Goal: Information Seeking & Learning: Find specific fact

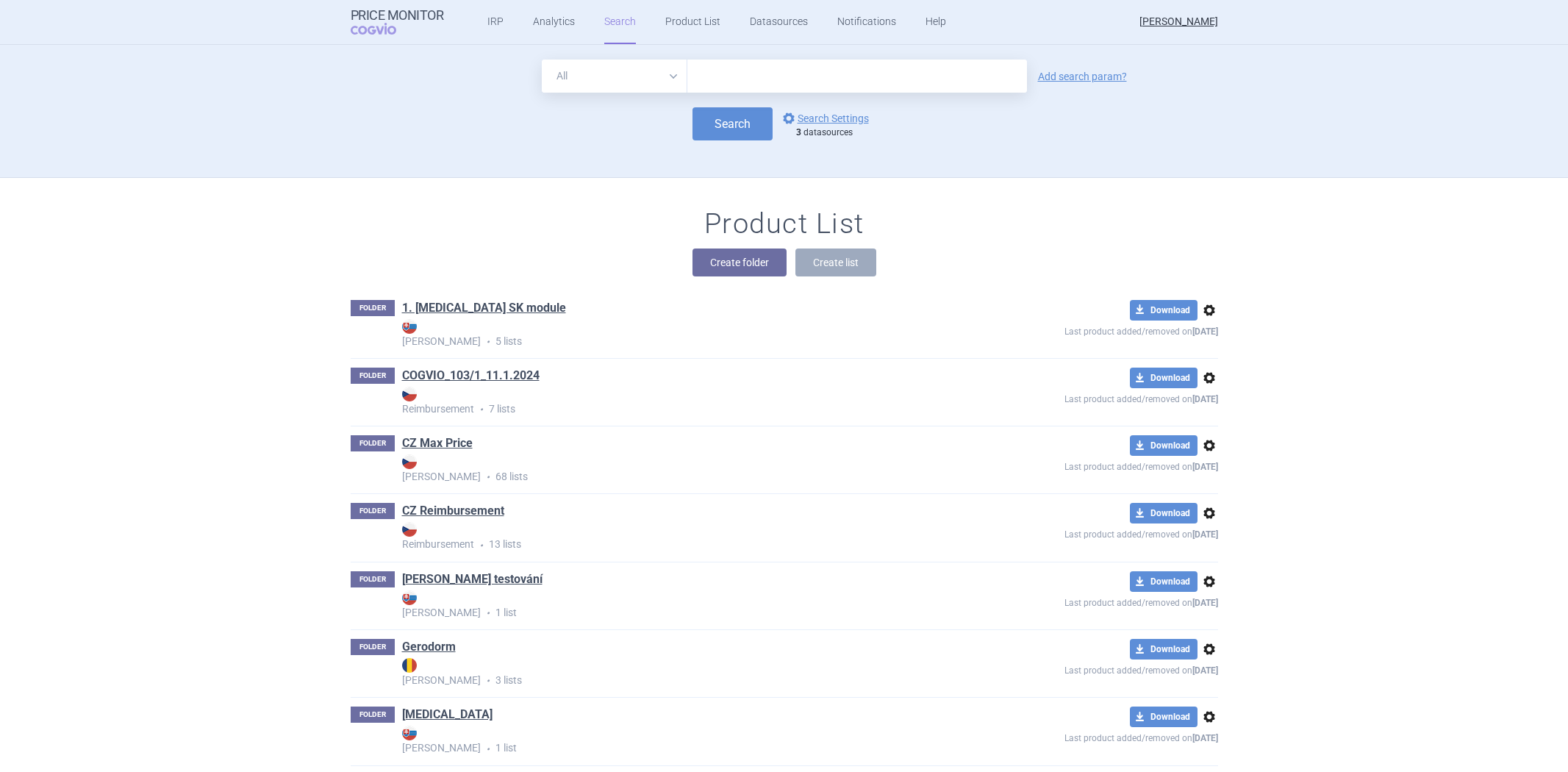
click at [781, 66] on input "text" at bounding box center [857, 76] width 339 height 33
click at [687, 148] on div "All Brand Name ATC Company Active Substance Country Newer than Add search param…" at bounding box center [785, 118] width 927 height 118
click at [826, 115] on link "options Search Settings" at bounding box center [824, 118] width 89 height 18
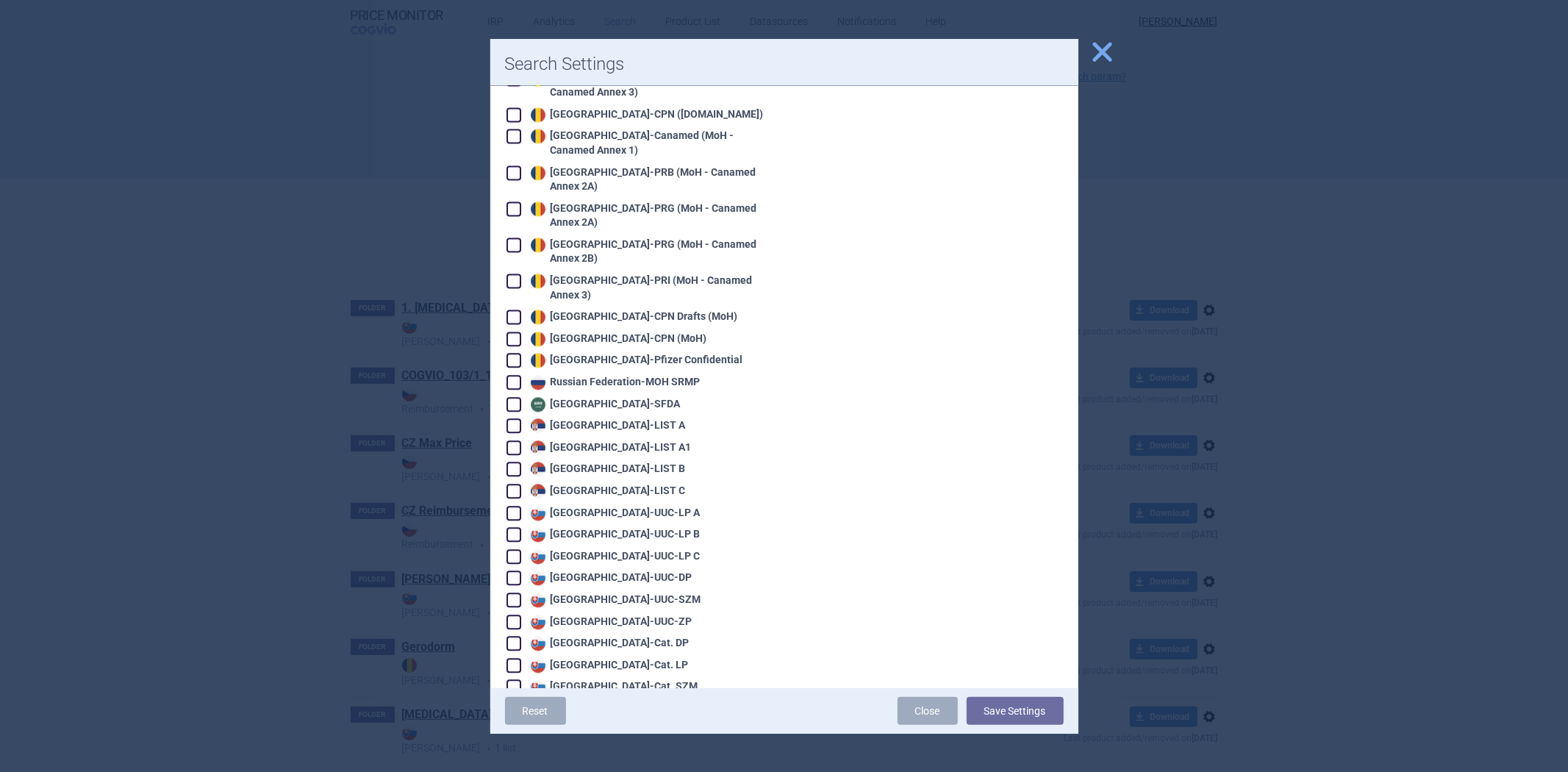
scroll to position [3069, 0]
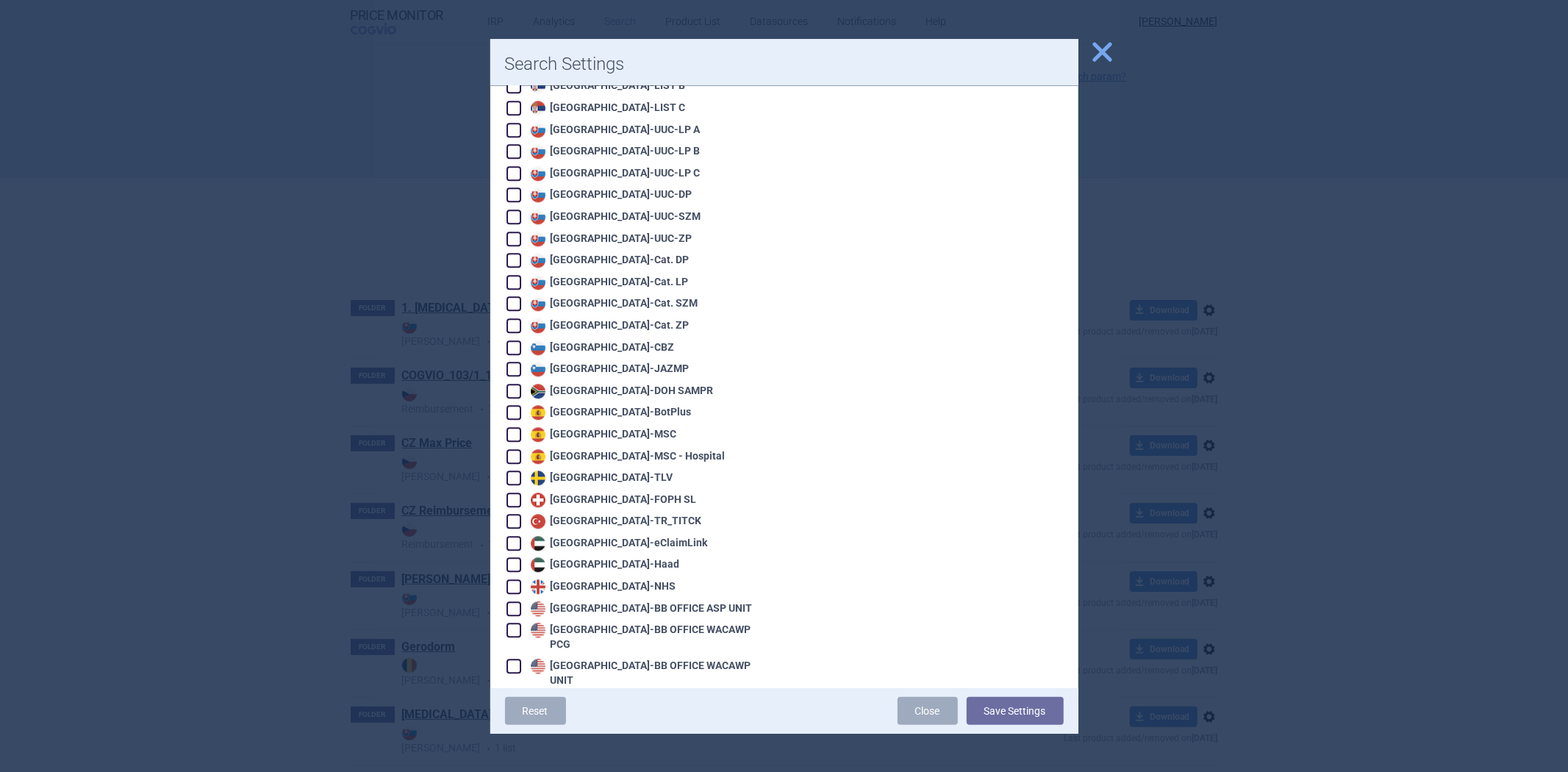
click at [619, 717] on div "United States - VA OPAL BIG4" at bounding box center [624, 724] width 193 height 14
checkbox input "false"
click at [616, 739] on div "United States - VA OPAL FSS" at bounding box center [622, 746] width 190 height 14
checkbox input "false"
click at [601, 760] on div "[GEOGRAPHIC_DATA] - [GEOGRAPHIC_DATA] OPAL NC" at bounding box center [619, 767] width 184 height 14
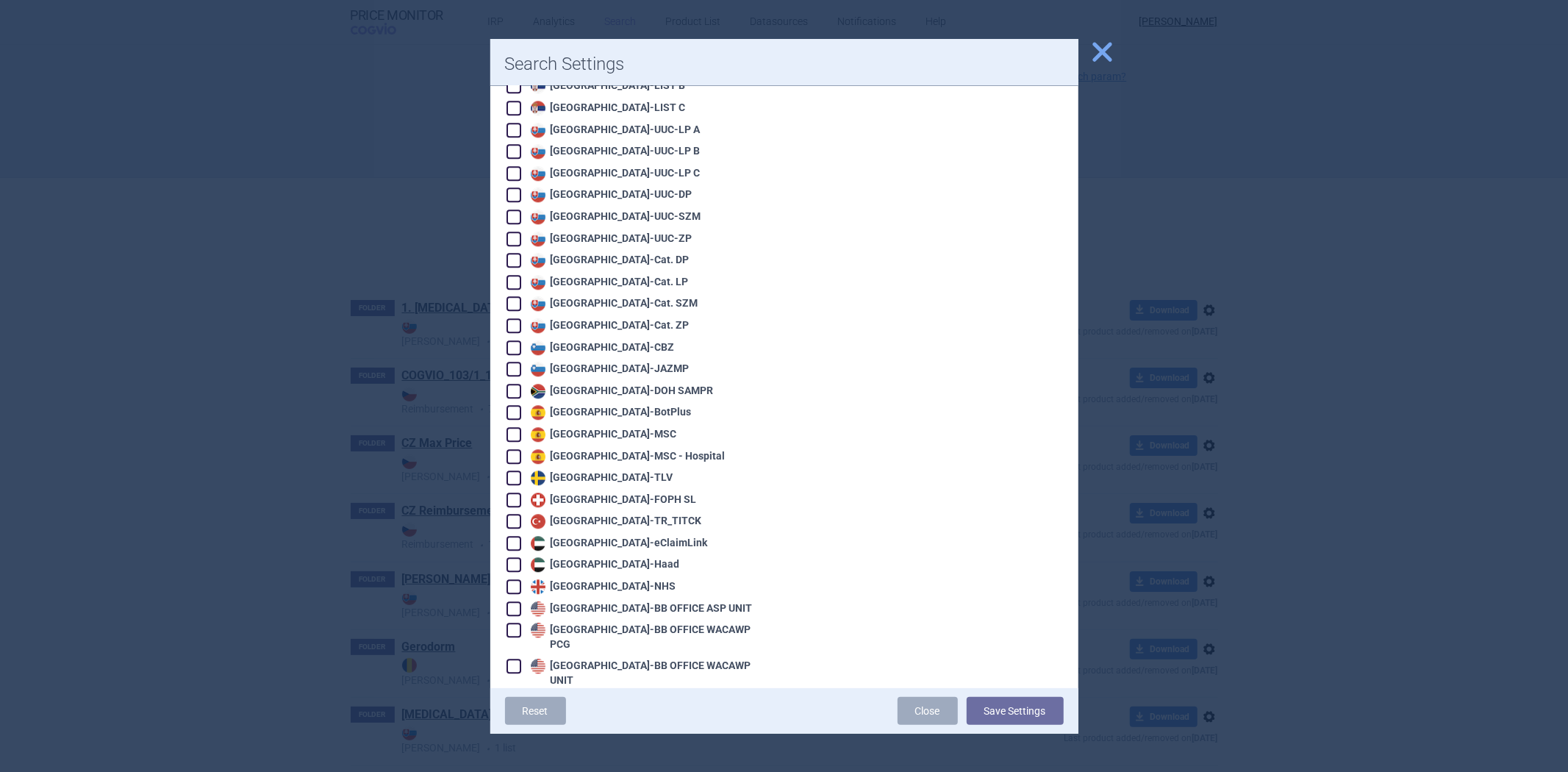
checkbox input "false"
click at [594, 696] on div "United States - BB SELF WACAWP UNIT" at bounding box center [647, 702] width 239 height 14
checkbox input "true"
click at [594, 658] on div "United States - BB OFFICE WACAWP UNIT" at bounding box center [648, 673] width 243 height 29
checkbox input "true"
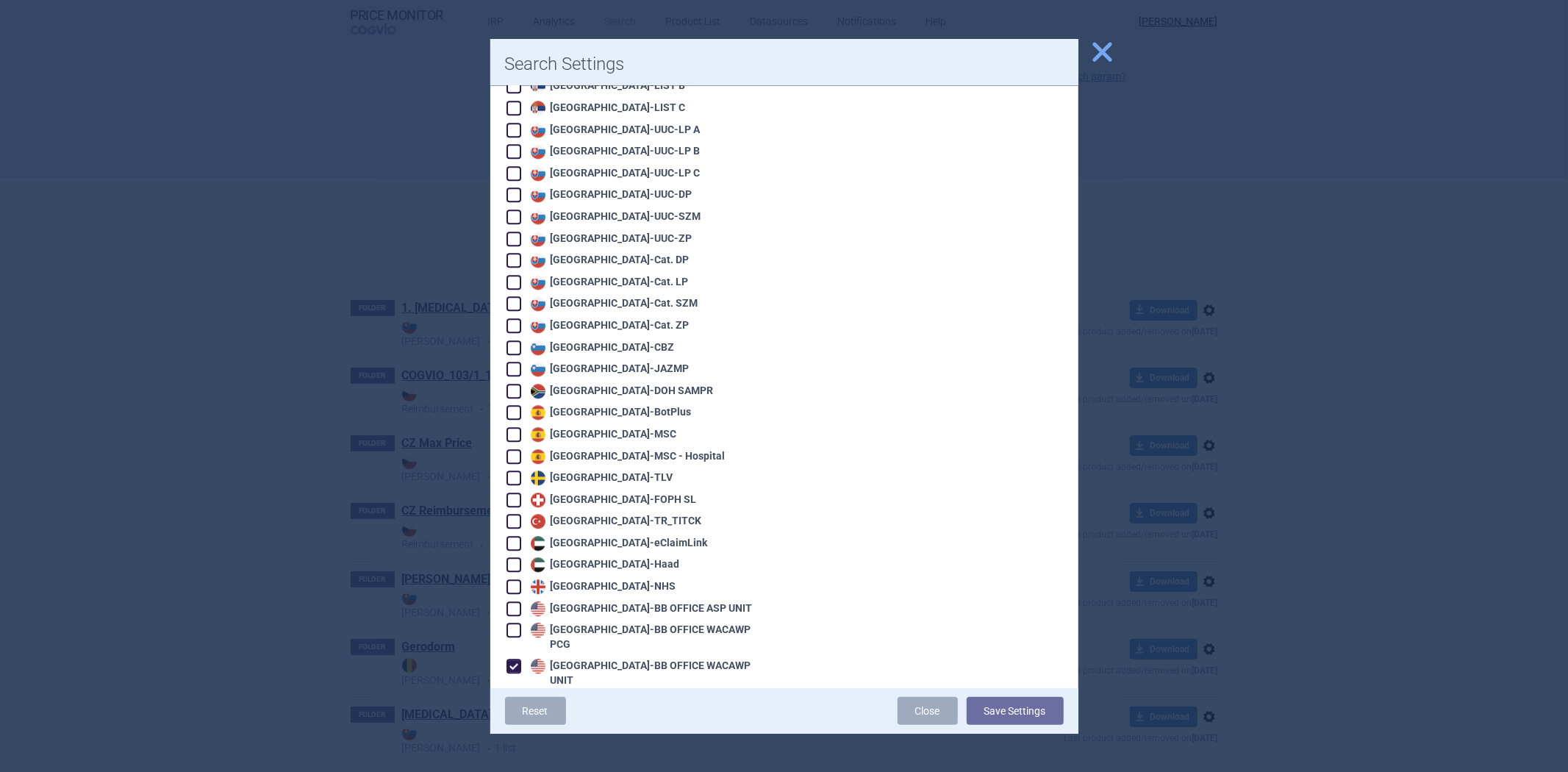
click at [590, 623] on div "United States - BB OFFICE WACAWP PCG" at bounding box center [648, 637] width 243 height 29
checkbox input "true"
click at [593, 601] on div "United States - BB OFFICE ASP UNIT" at bounding box center [640, 608] width 226 height 14
checkbox input "true"
click at [993, 704] on button "Save Settings" at bounding box center [1015, 710] width 97 height 28
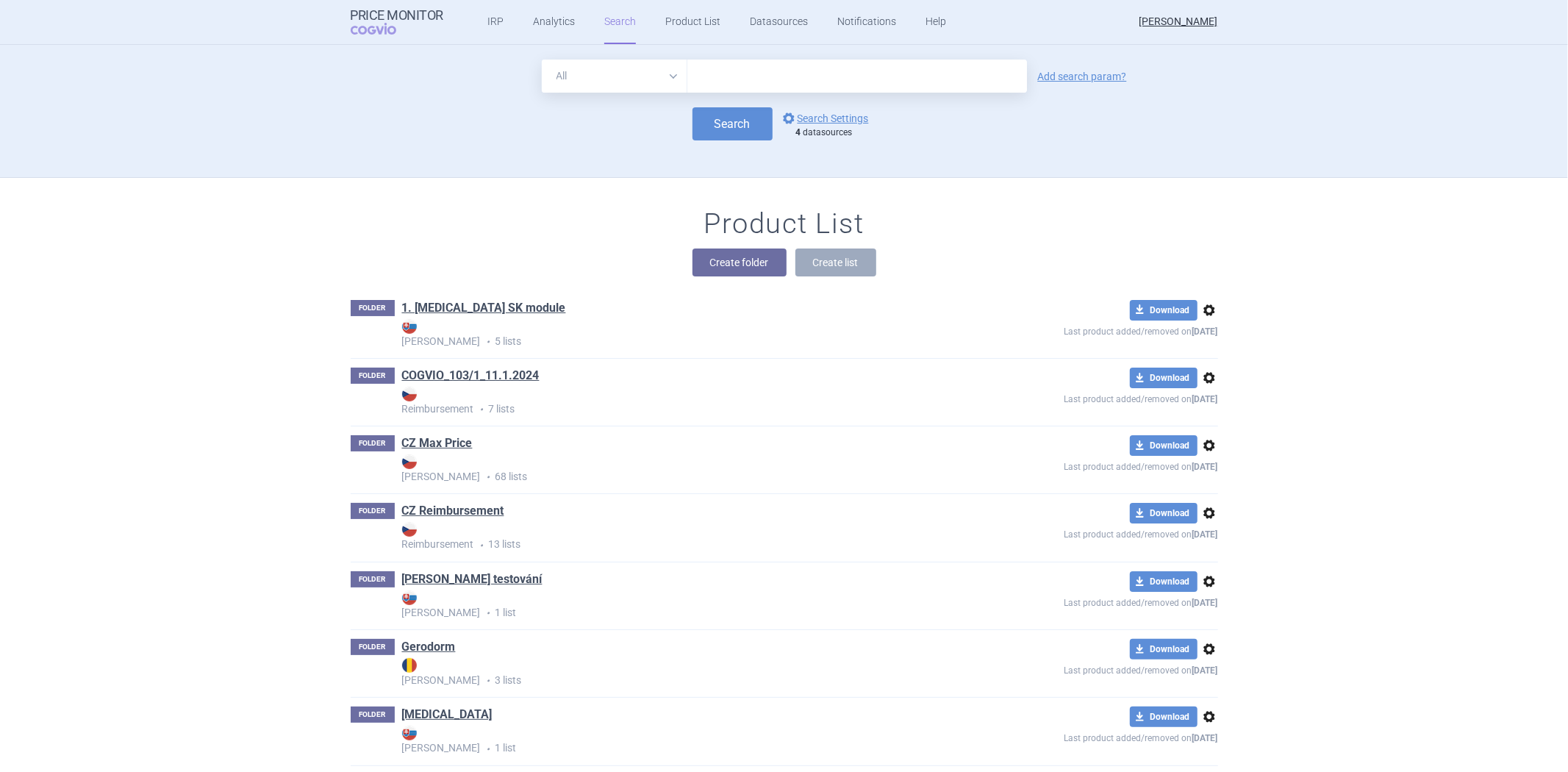
click at [764, 78] on input "text" at bounding box center [857, 76] width 339 height 33
type input "[MEDICAL_DATA]"
click at [746, 120] on button "Search" at bounding box center [732, 123] width 80 height 33
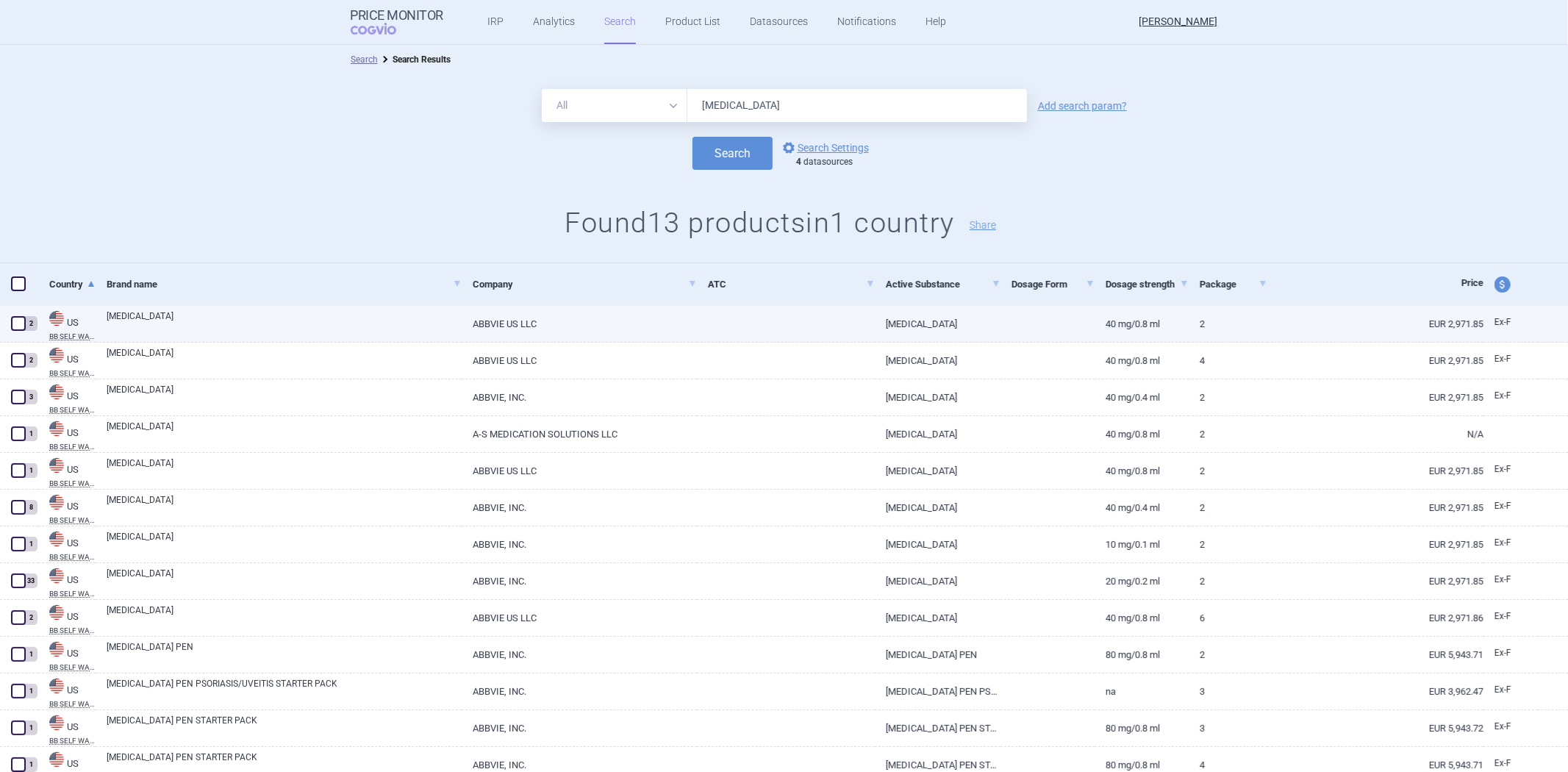
click at [744, 333] on div at bounding box center [786, 323] width 178 height 36
click at [616, 322] on link "ABBVIE US LLC" at bounding box center [579, 323] width 235 height 36
select select "EUR"
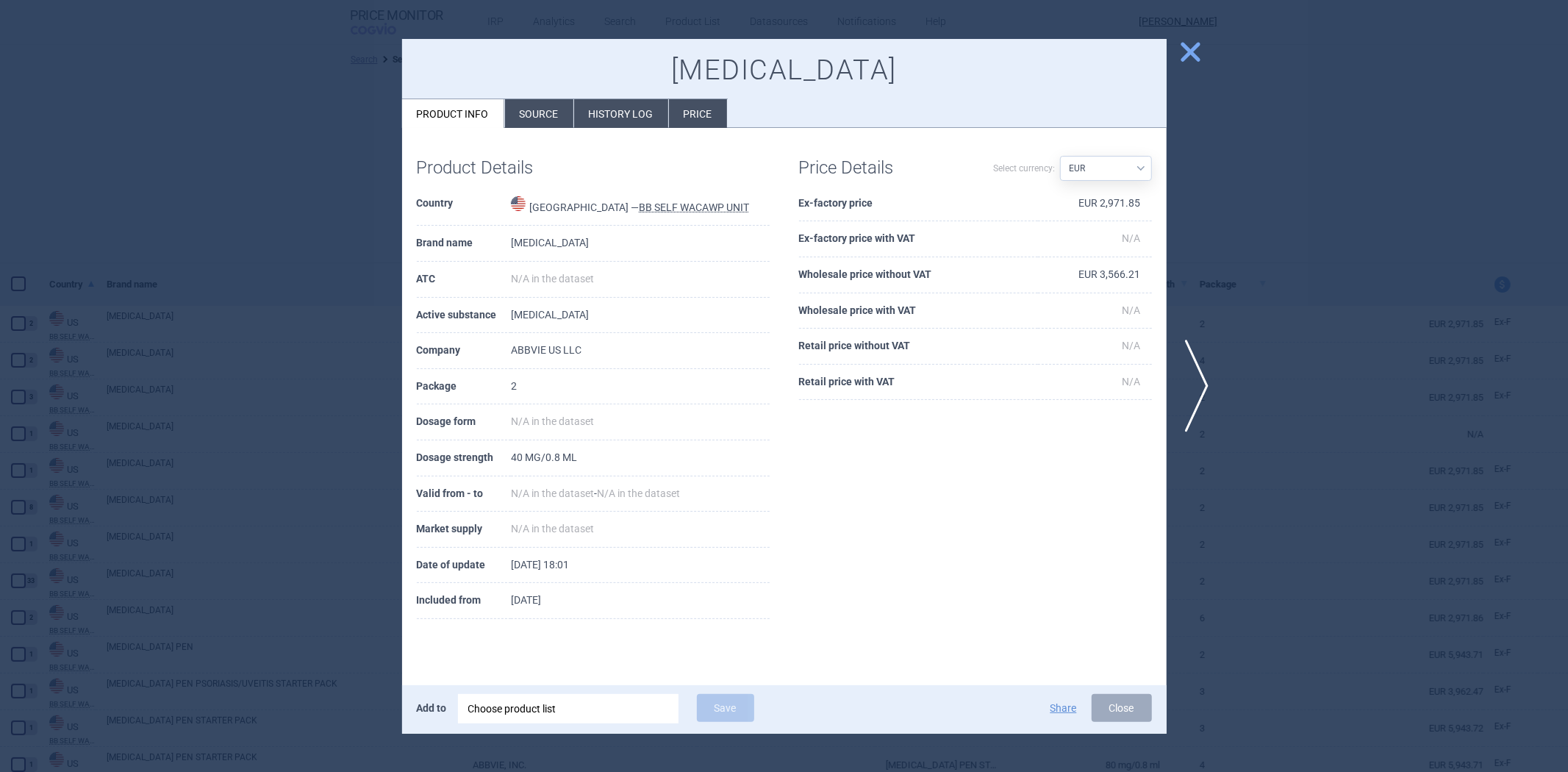
click at [550, 113] on li "Source" at bounding box center [539, 114] width 69 height 29
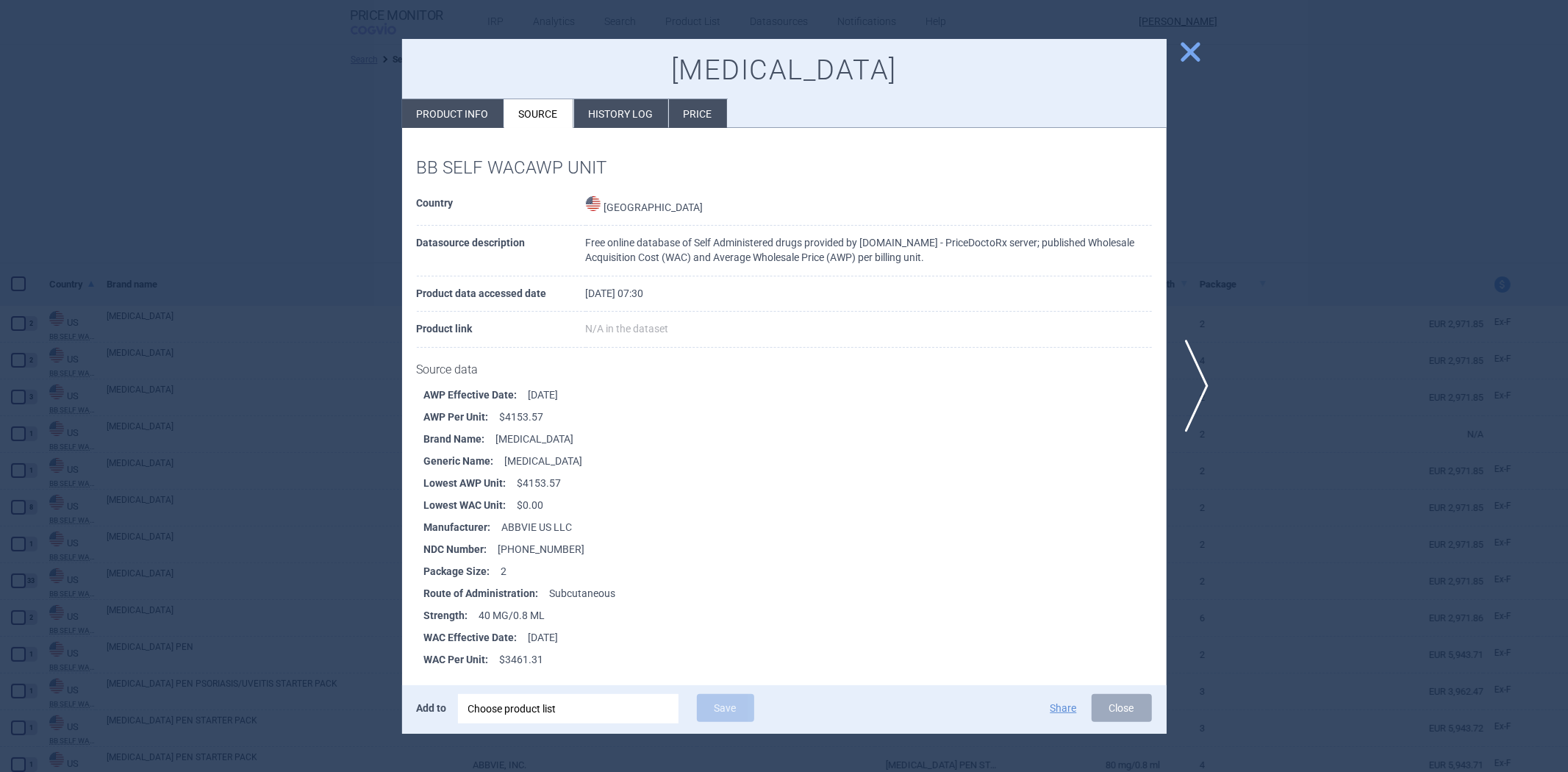
scroll to position [5, 0]
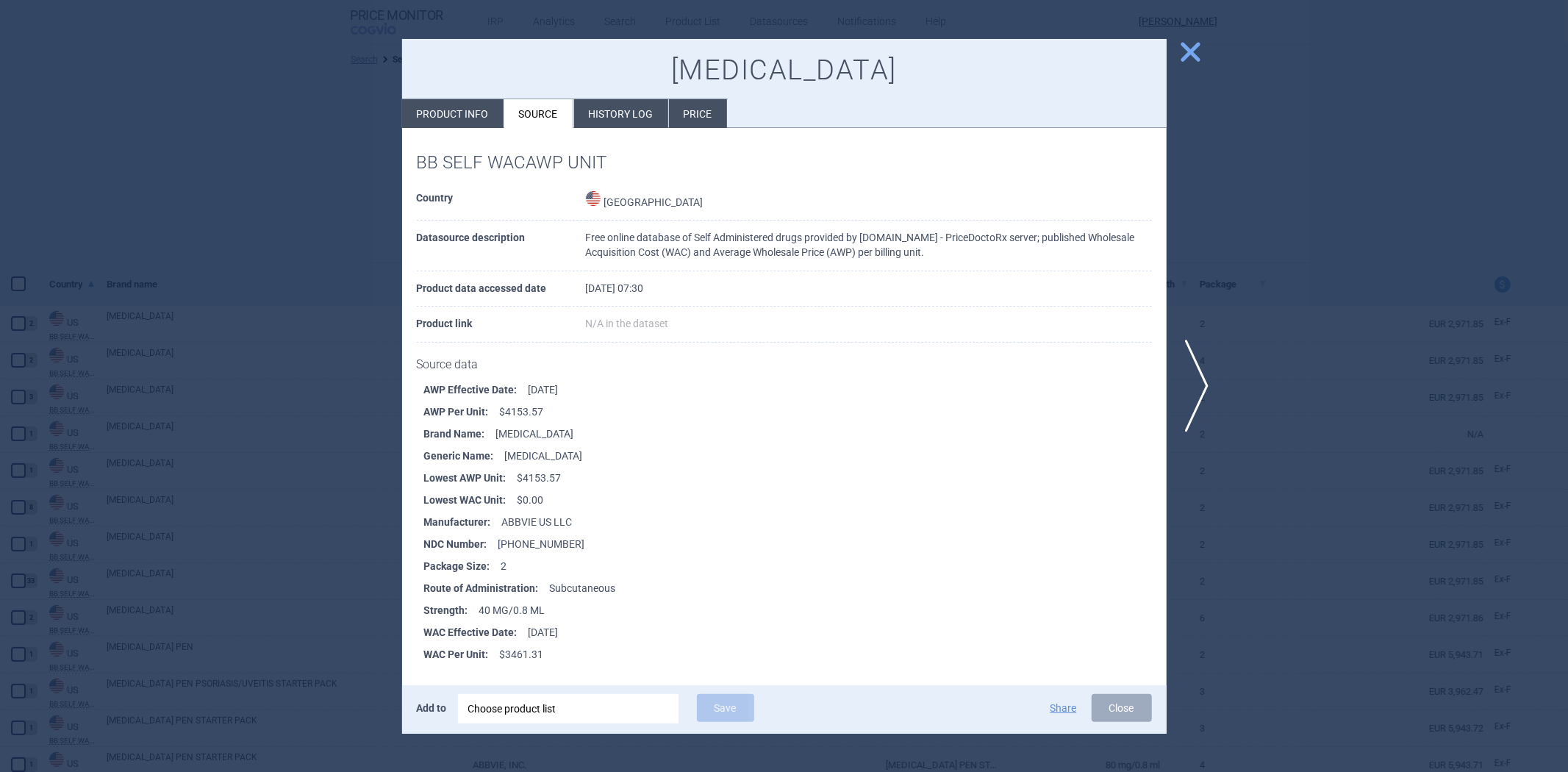
click at [289, 413] on div at bounding box center [784, 386] width 1568 height 772
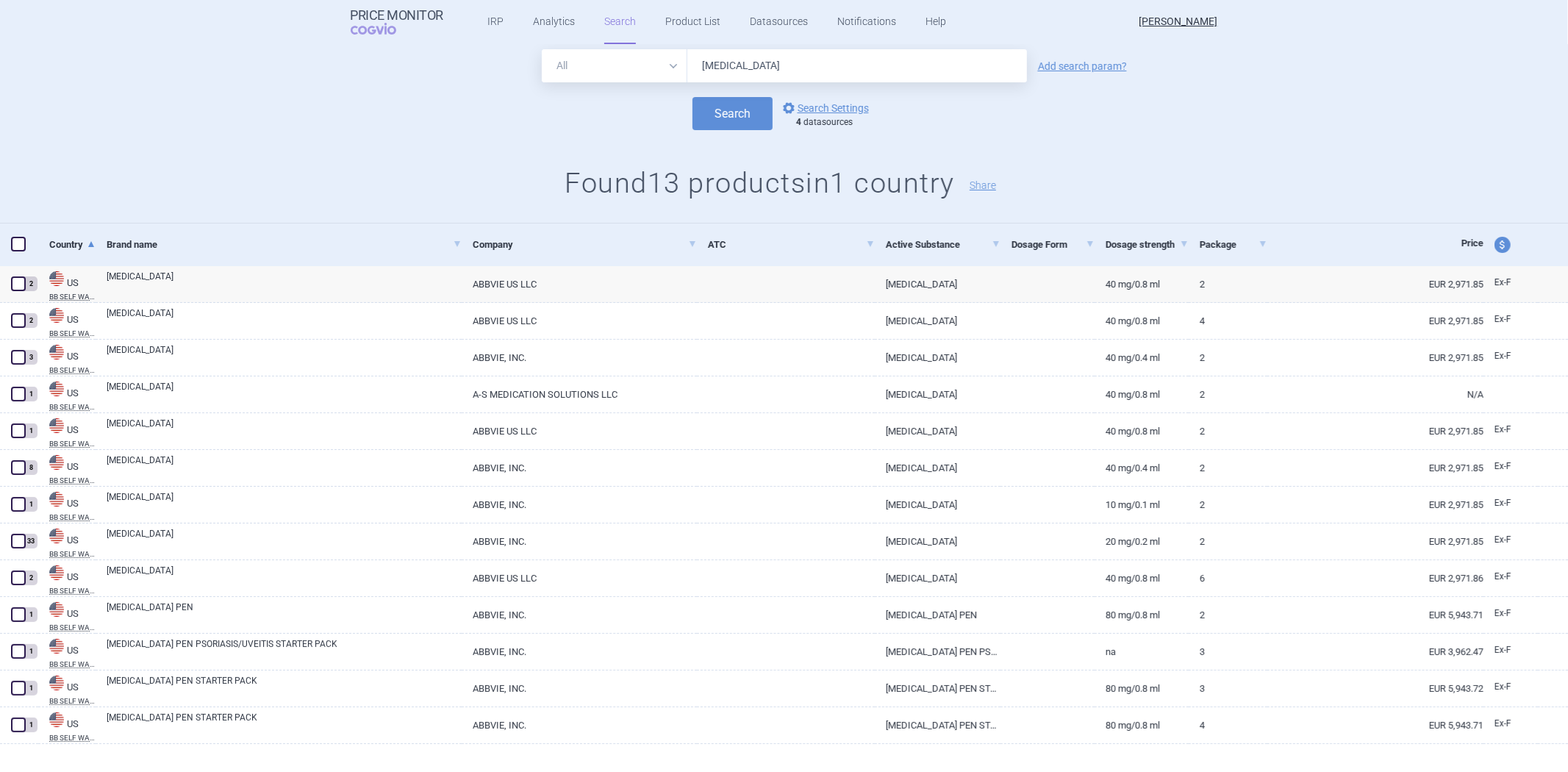
scroll to position [59, 0]
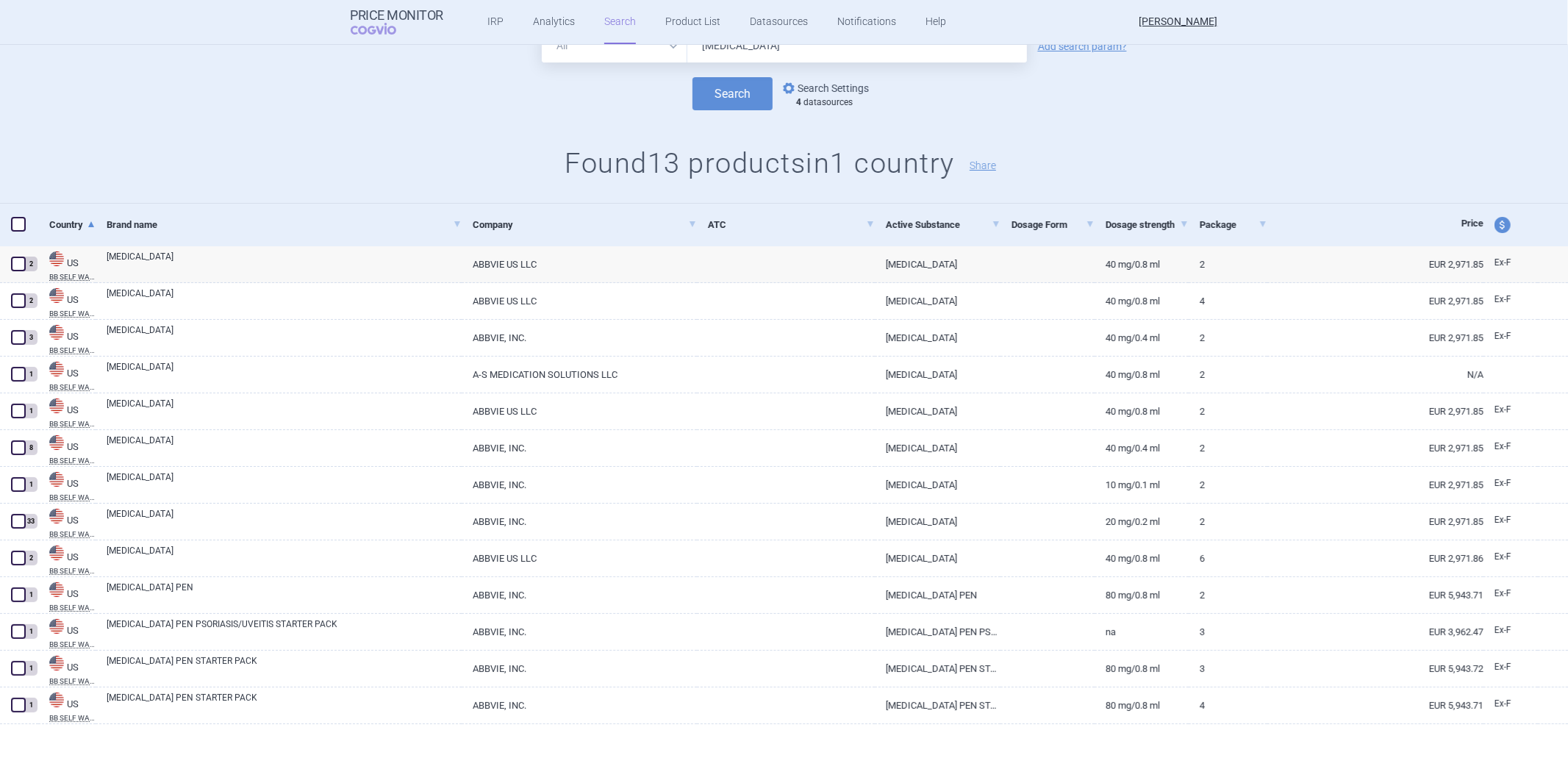
click at [843, 83] on link "options Search Settings" at bounding box center [824, 88] width 89 height 18
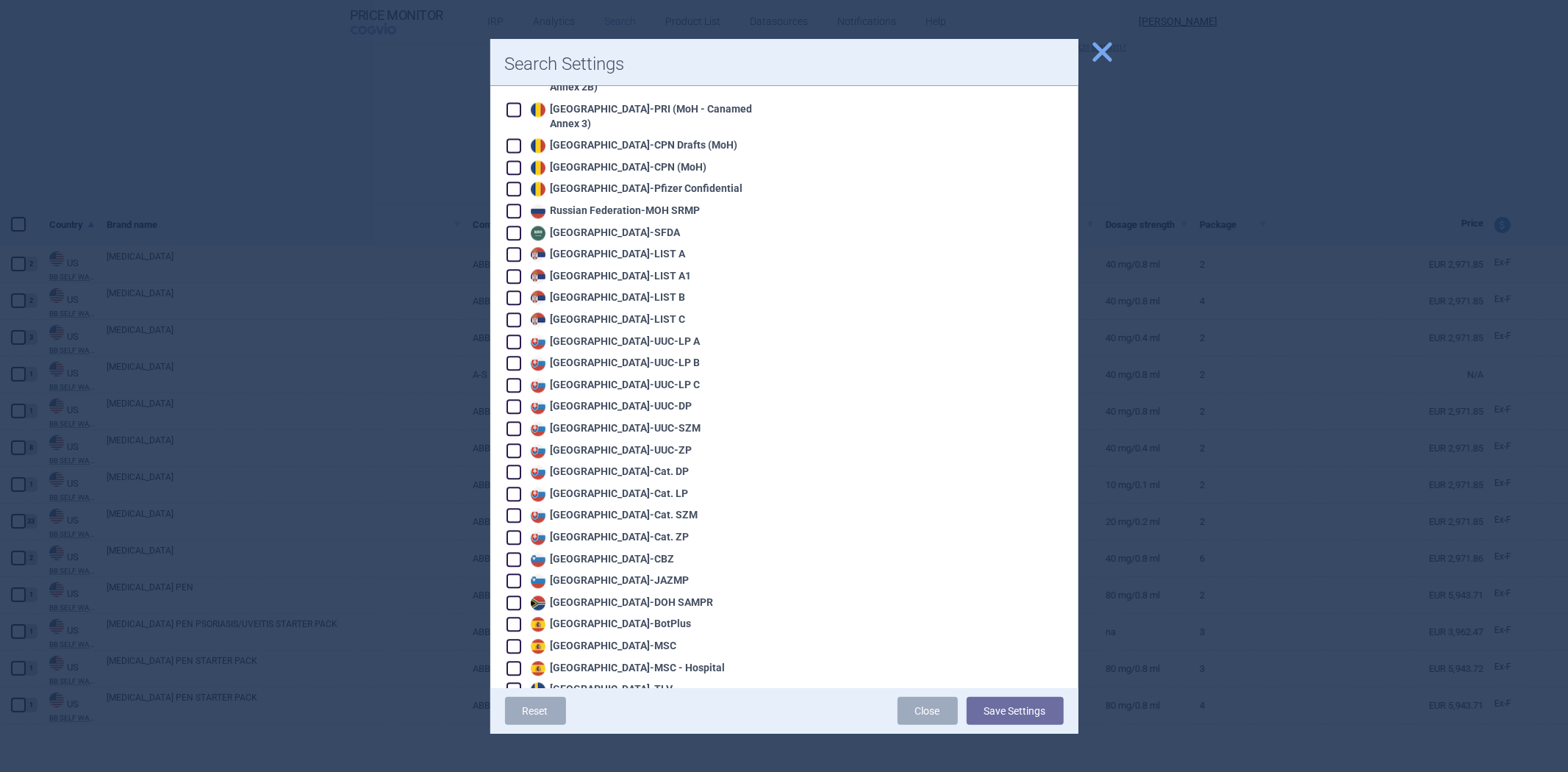
scroll to position [3069, 0]
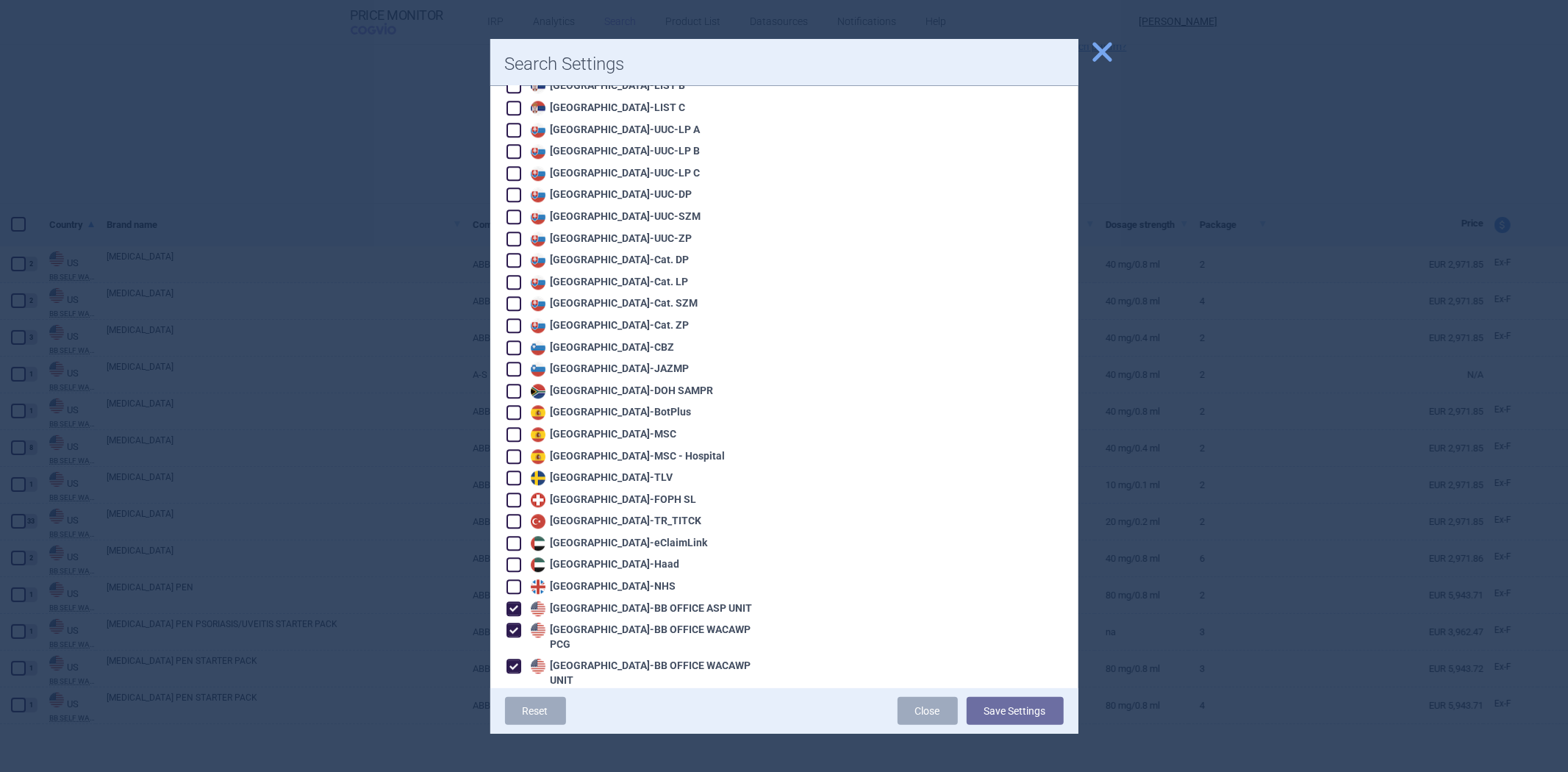
click at [572, 717] on div "United States - VA OPAL BIG4" at bounding box center [624, 724] width 193 height 14
checkbox input "true"
click at [572, 739] on div "United States - VA OPAL FSS" at bounding box center [622, 746] width 190 height 14
checkbox input "true"
click at [572, 760] on div "[GEOGRAPHIC_DATA] - [GEOGRAPHIC_DATA] OPAL NC" at bounding box center [619, 767] width 184 height 14
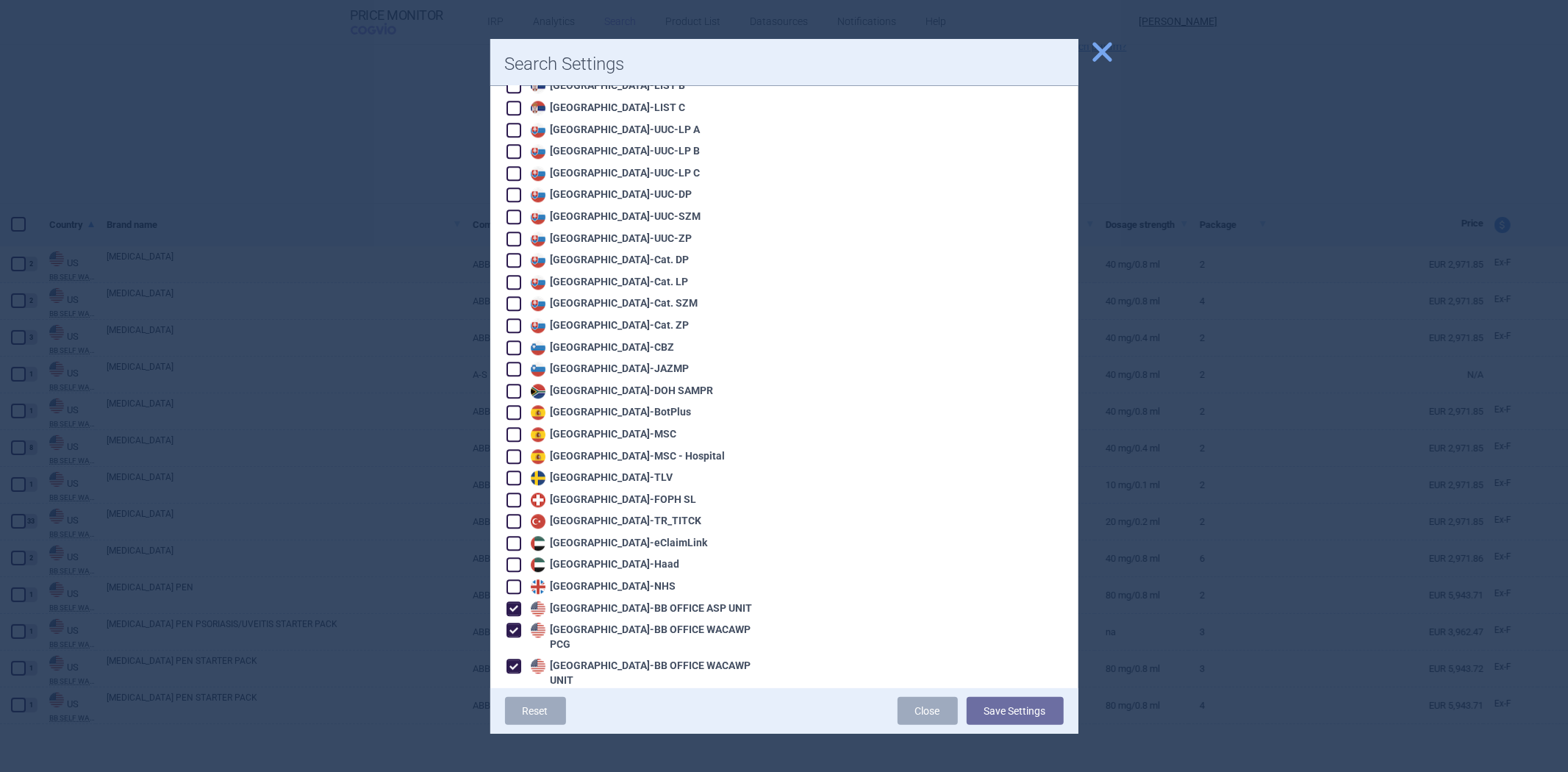
checkbox input "true"
click at [979, 702] on button "Save Settings" at bounding box center [1015, 710] width 97 height 28
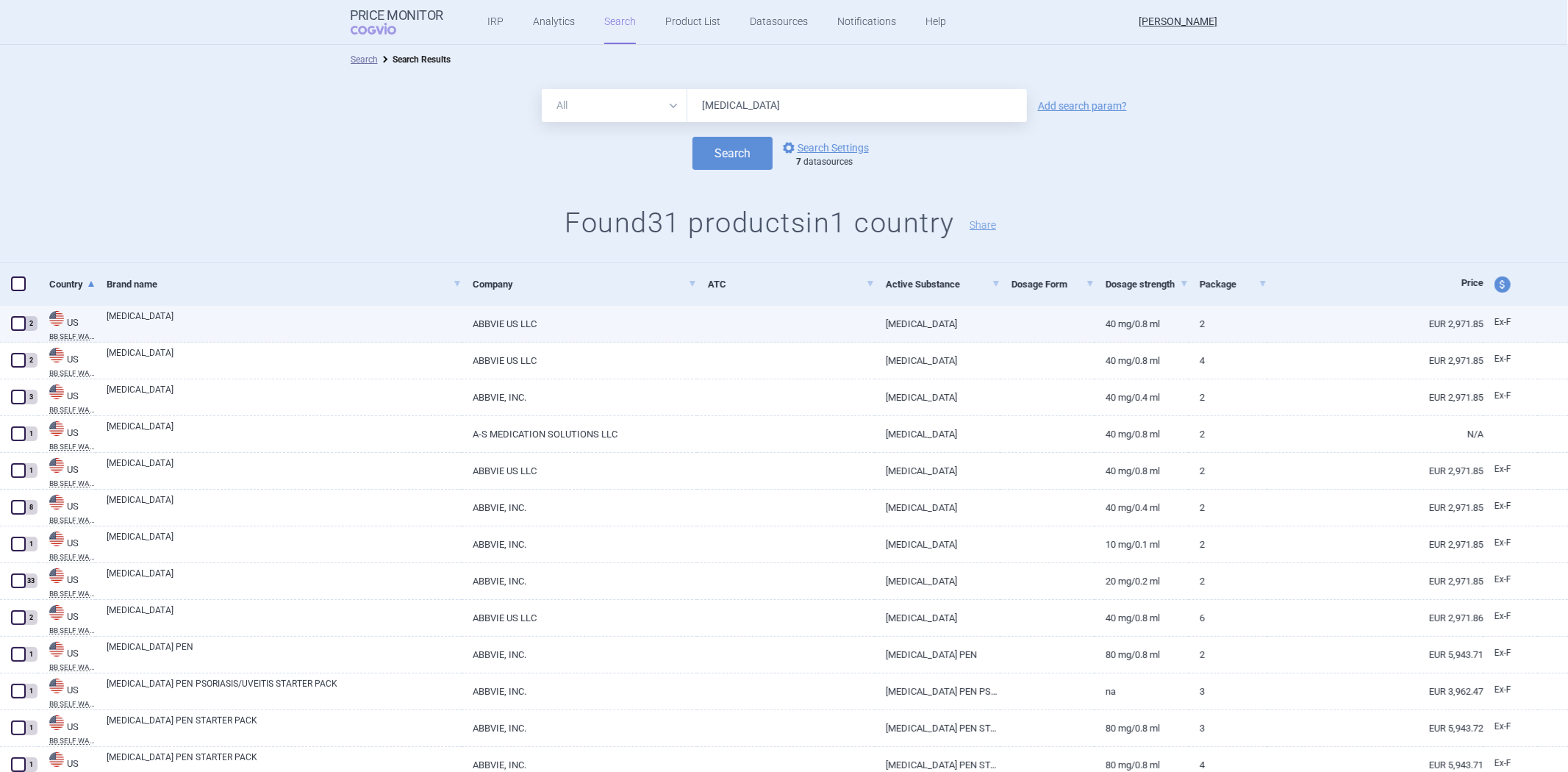
click at [339, 320] on link "[MEDICAL_DATA]" at bounding box center [284, 322] width 355 height 26
select select "EUR"
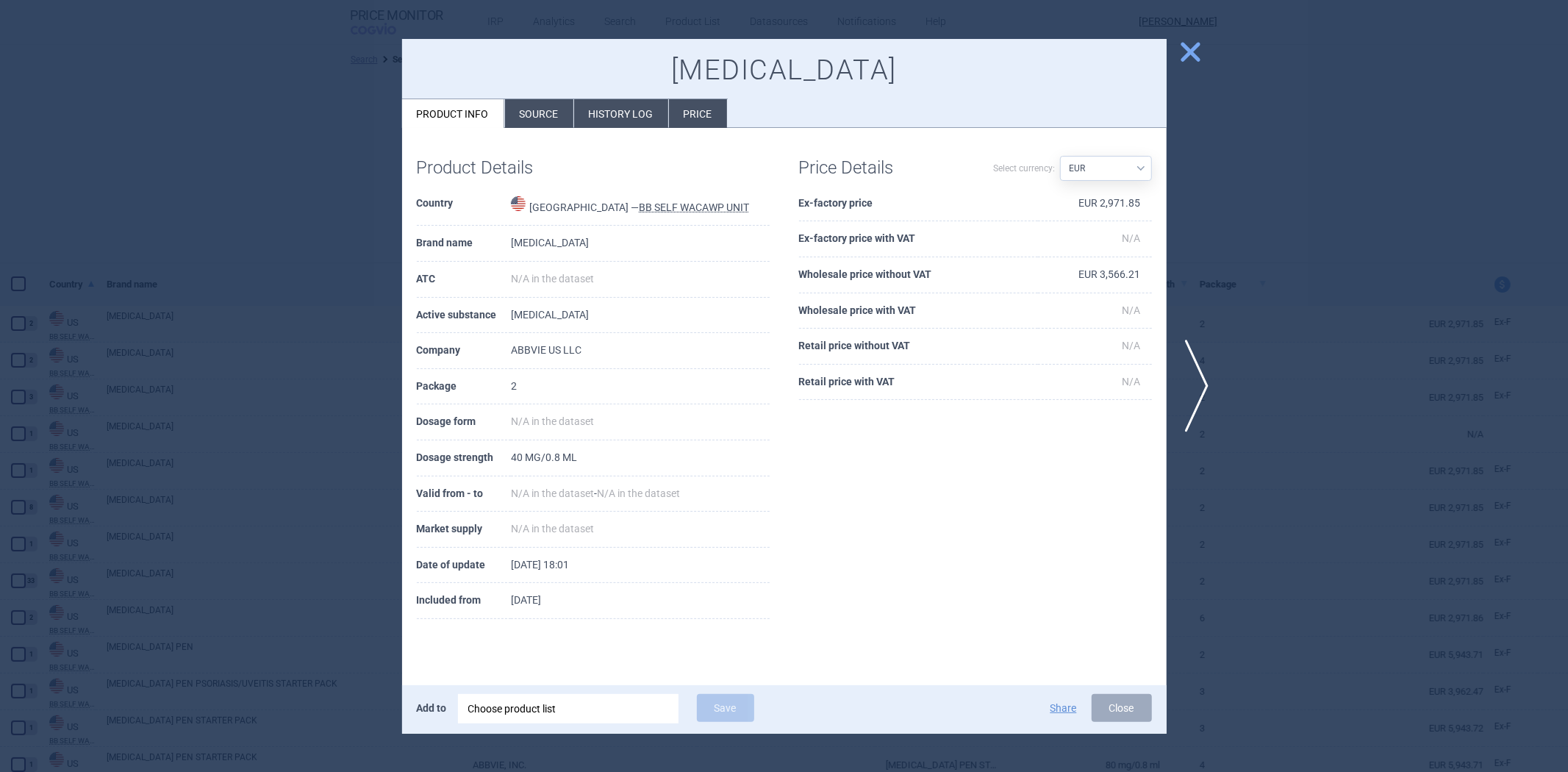
click at [538, 103] on li "Source" at bounding box center [539, 114] width 69 height 29
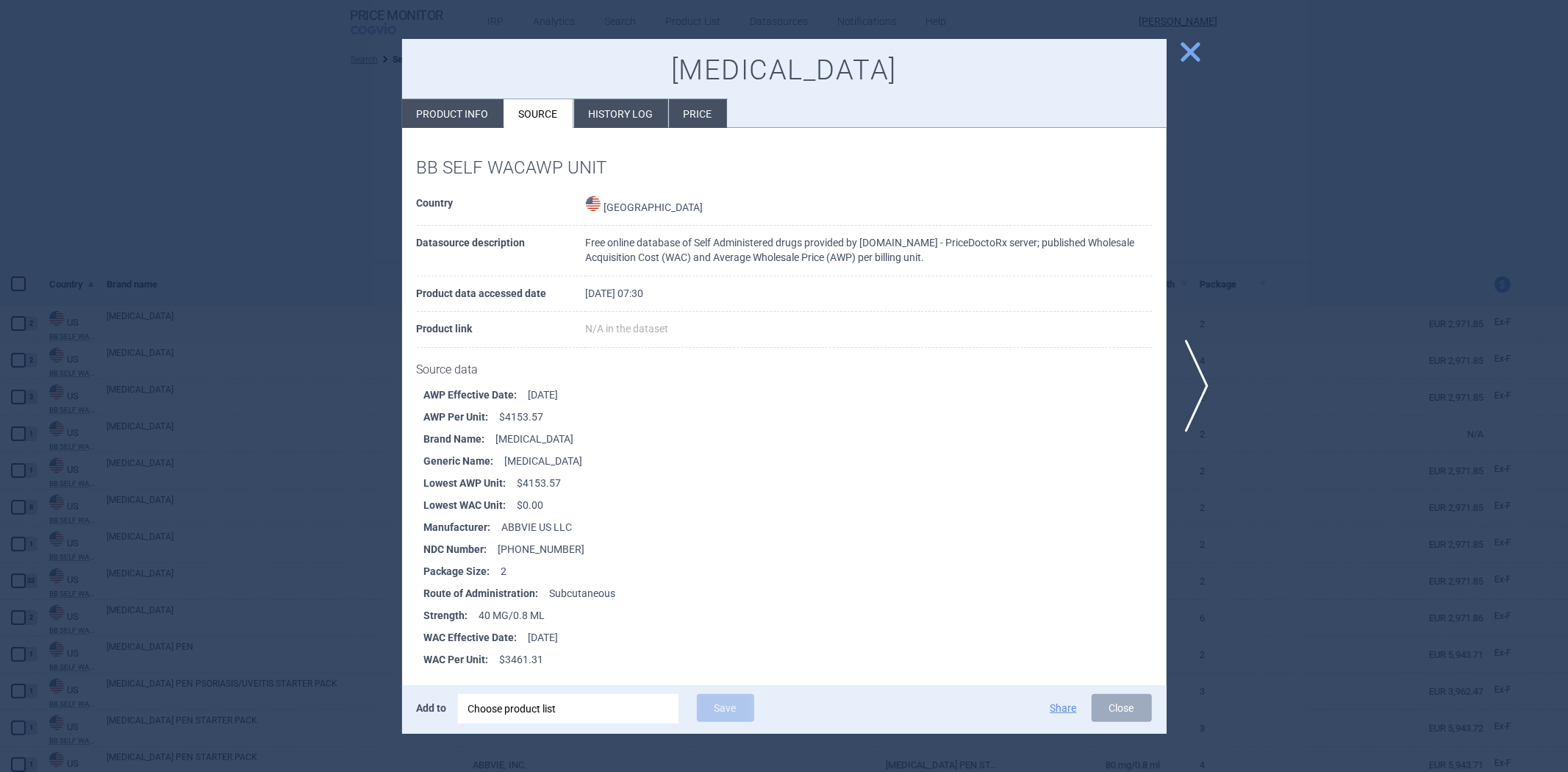
click at [627, 112] on li "History log" at bounding box center [621, 114] width 94 height 29
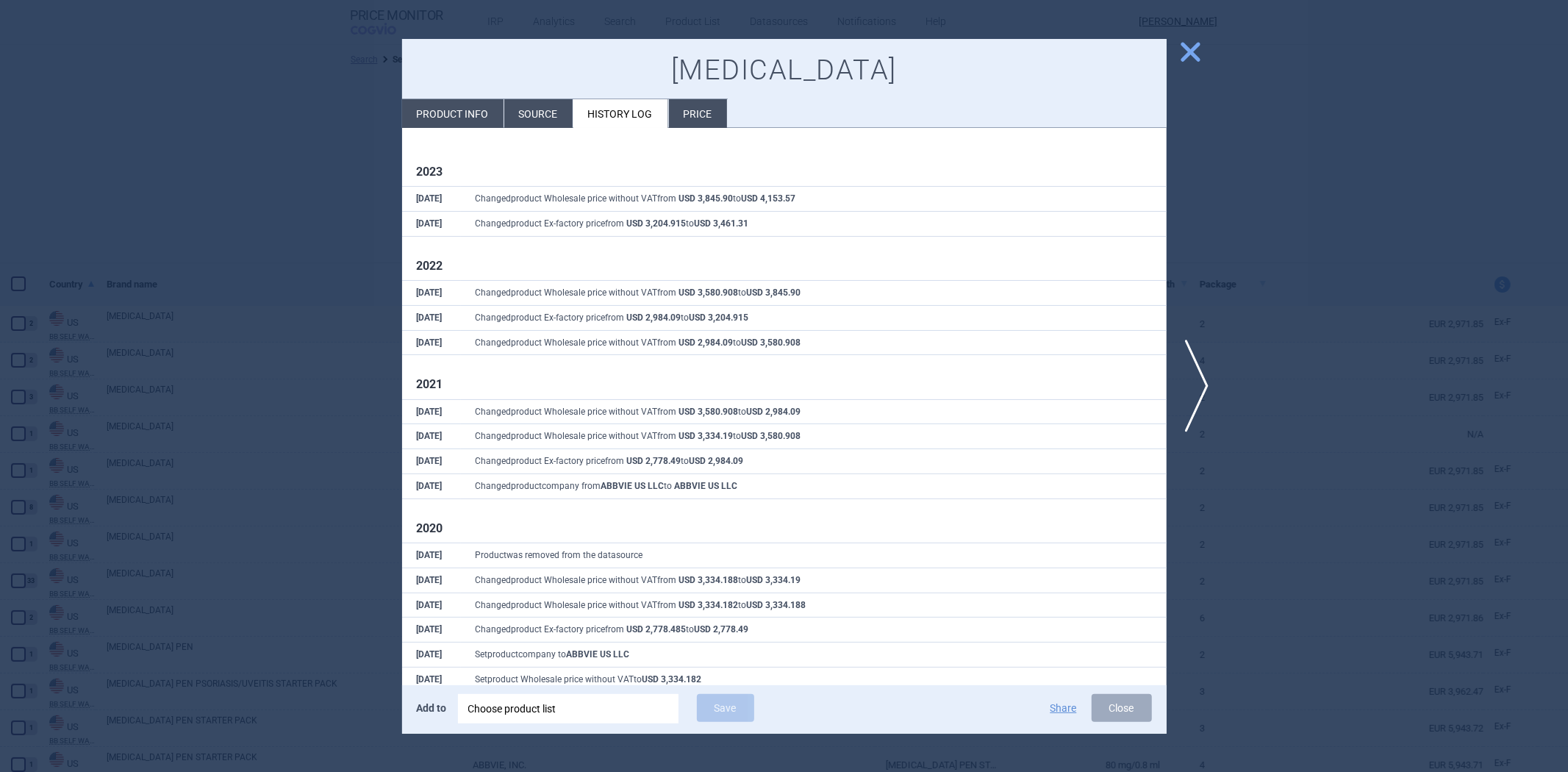
click at [461, 116] on li "Product info" at bounding box center [453, 114] width 102 height 29
select select "EUR"
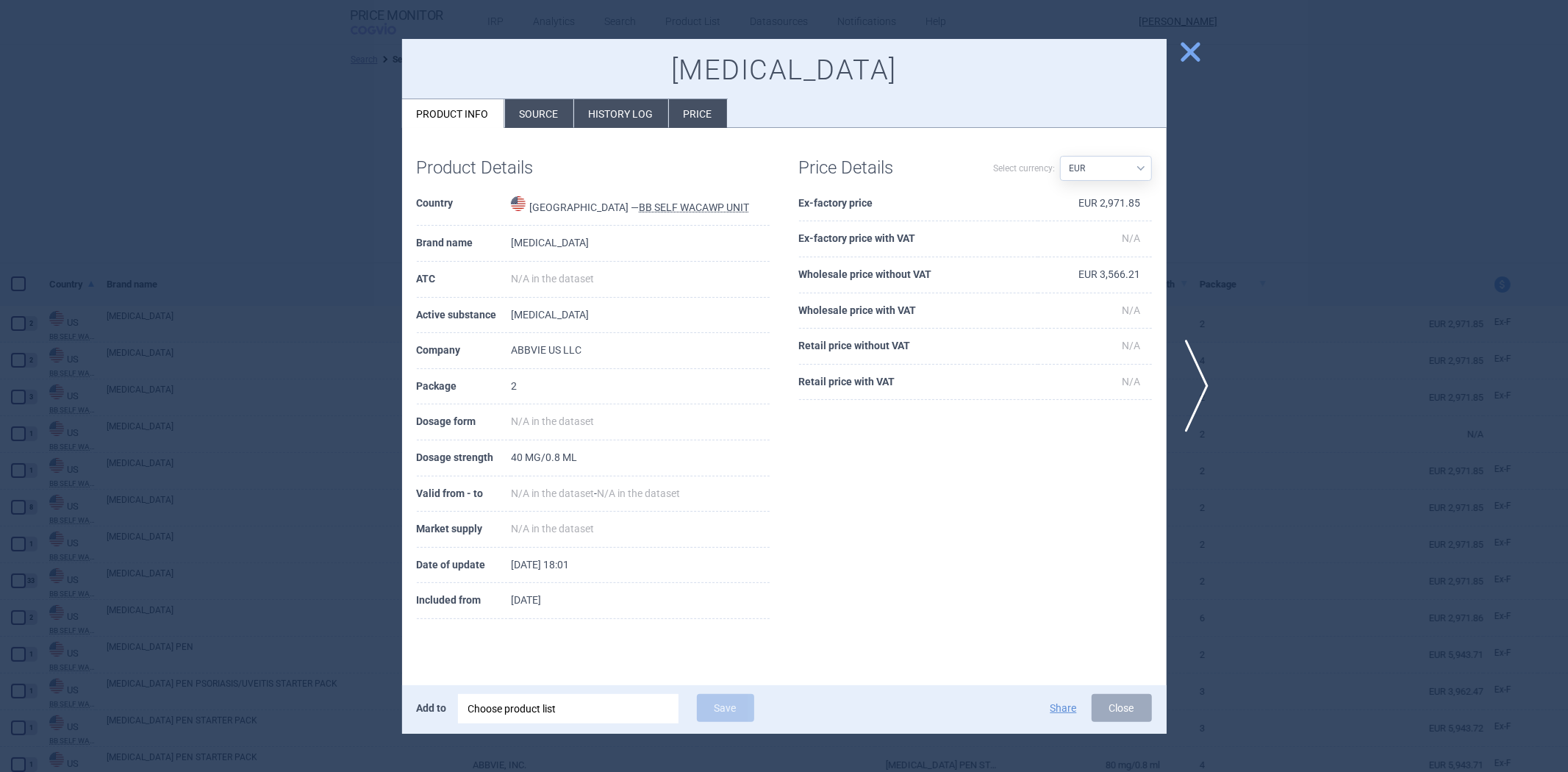
click at [544, 118] on li "Source" at bounding box center [539, 114] width 69 height 29
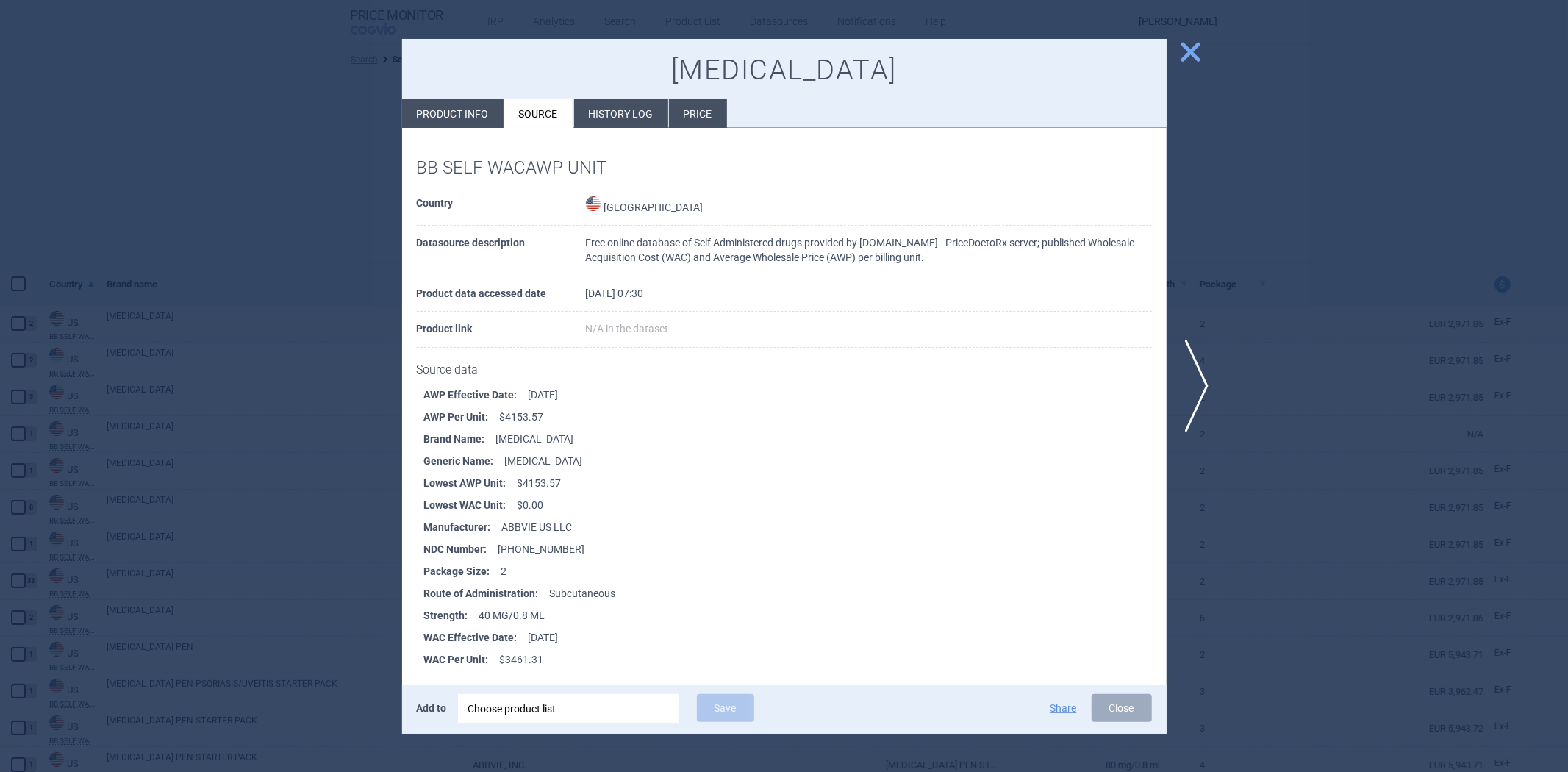
click at [310, 320] on div at bounding box center [784, 386] width 1568 height 772
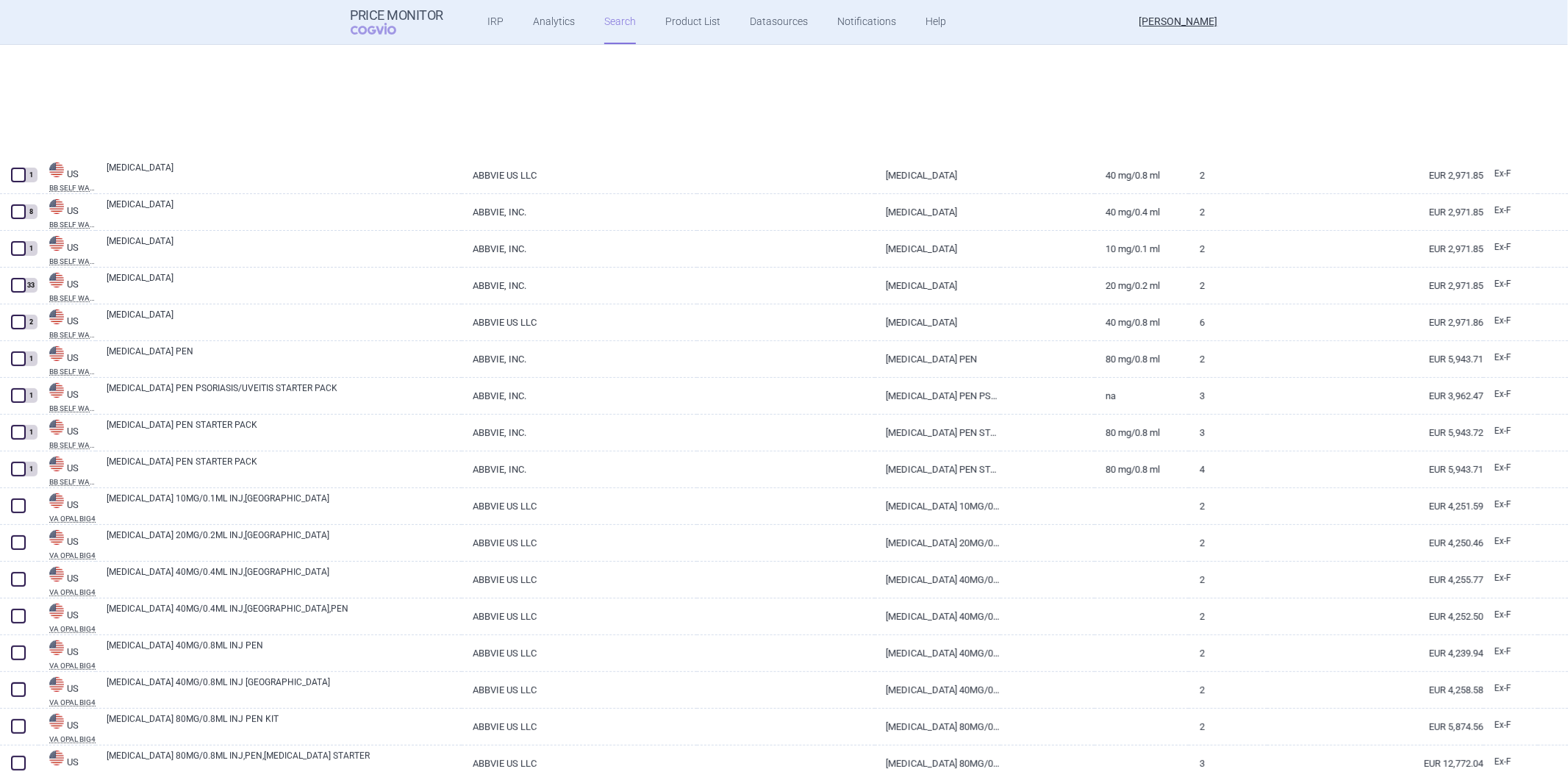
scroll to position [489, 0]
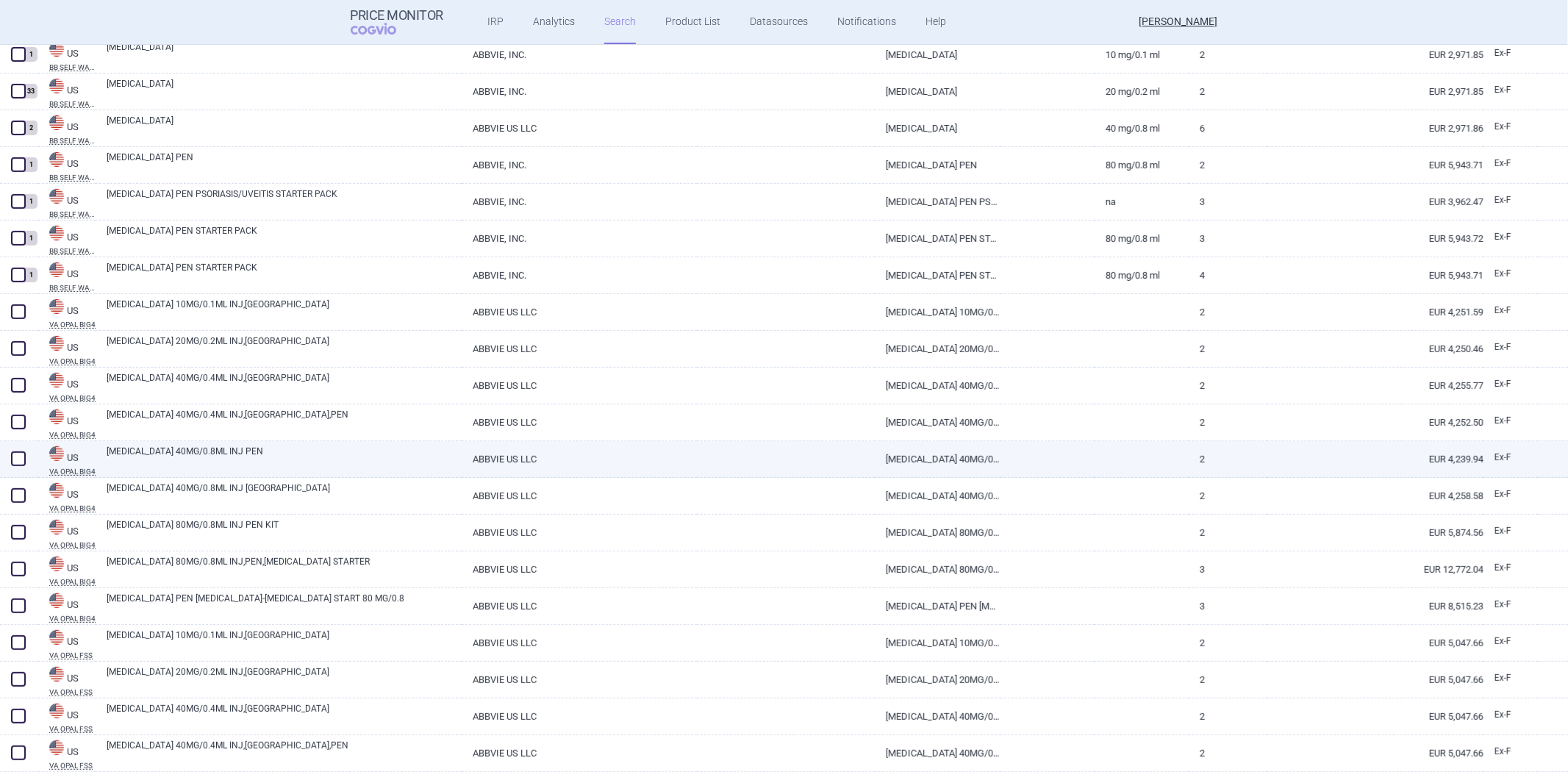
click at [397, 463] on link "[MEDICAL_DATA] 40MG/0.8ML INJ PEN" at bounding box center [284, 457] width 355 height 26
select select "EUR"
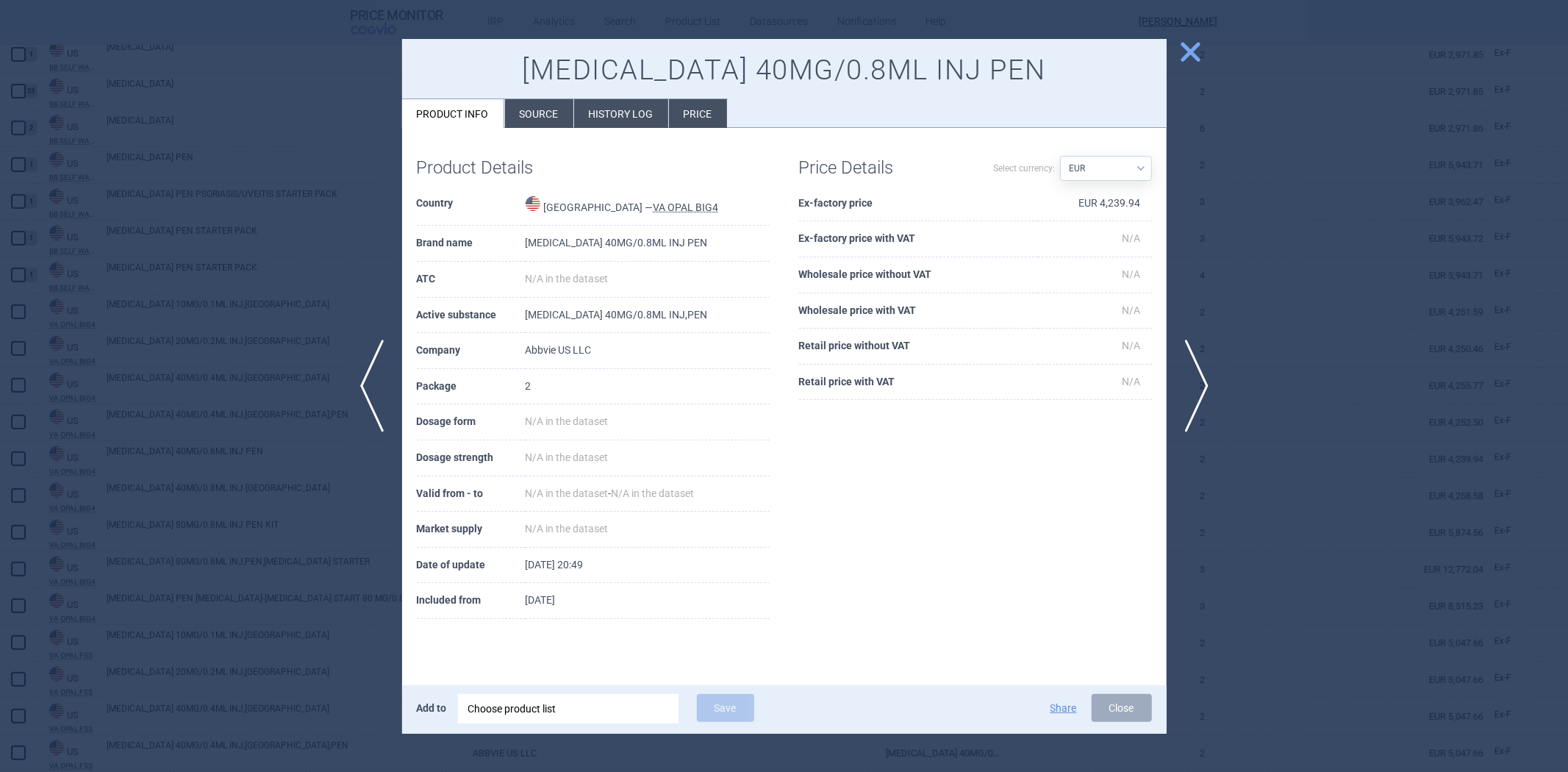
click at [523, 104] on li "Source" at bounding box center [539, 114] width 69 height 29
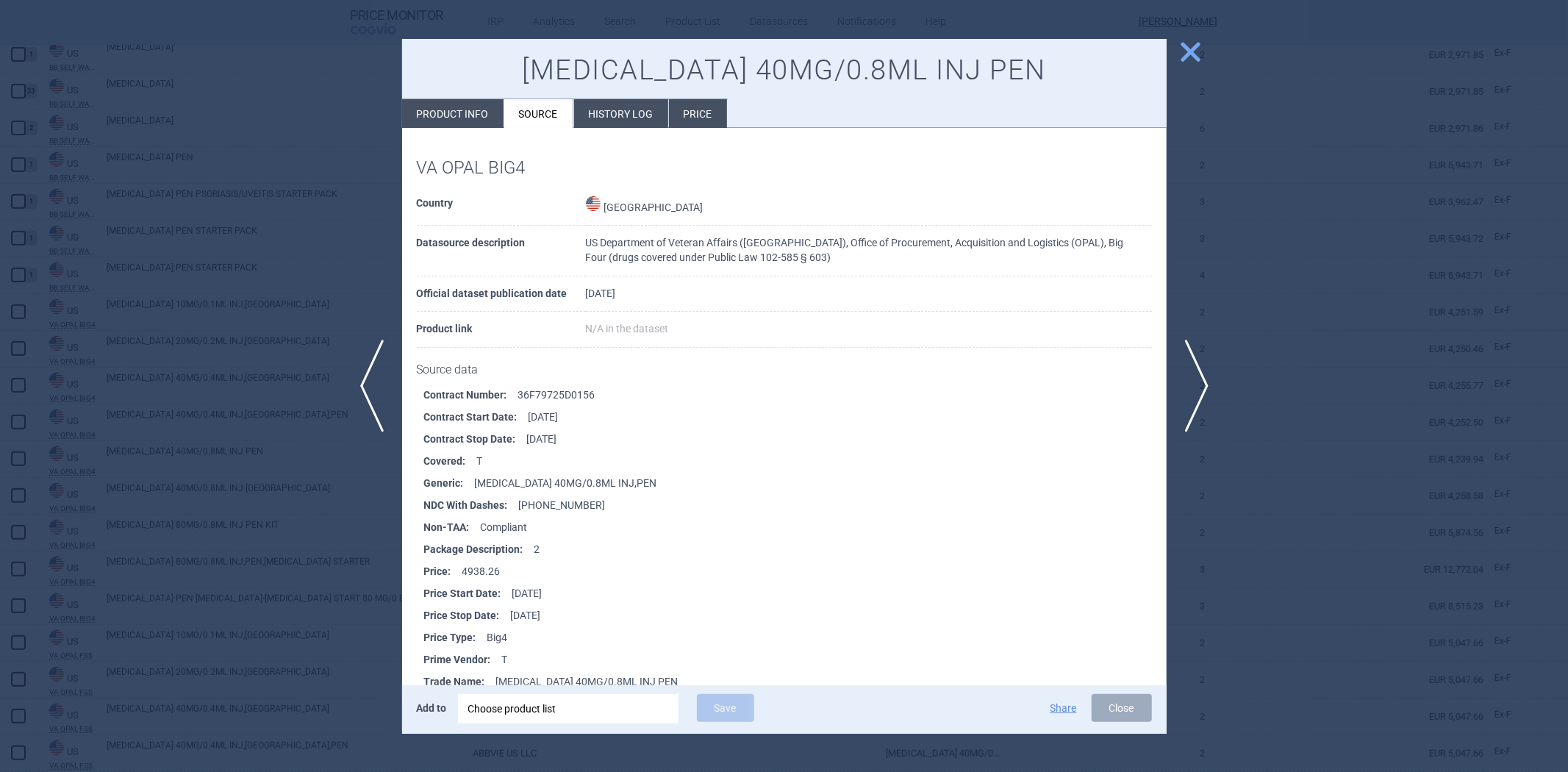
click at [621, 115] on li "History log" at bounding box center [621, 114] width 94 height 29
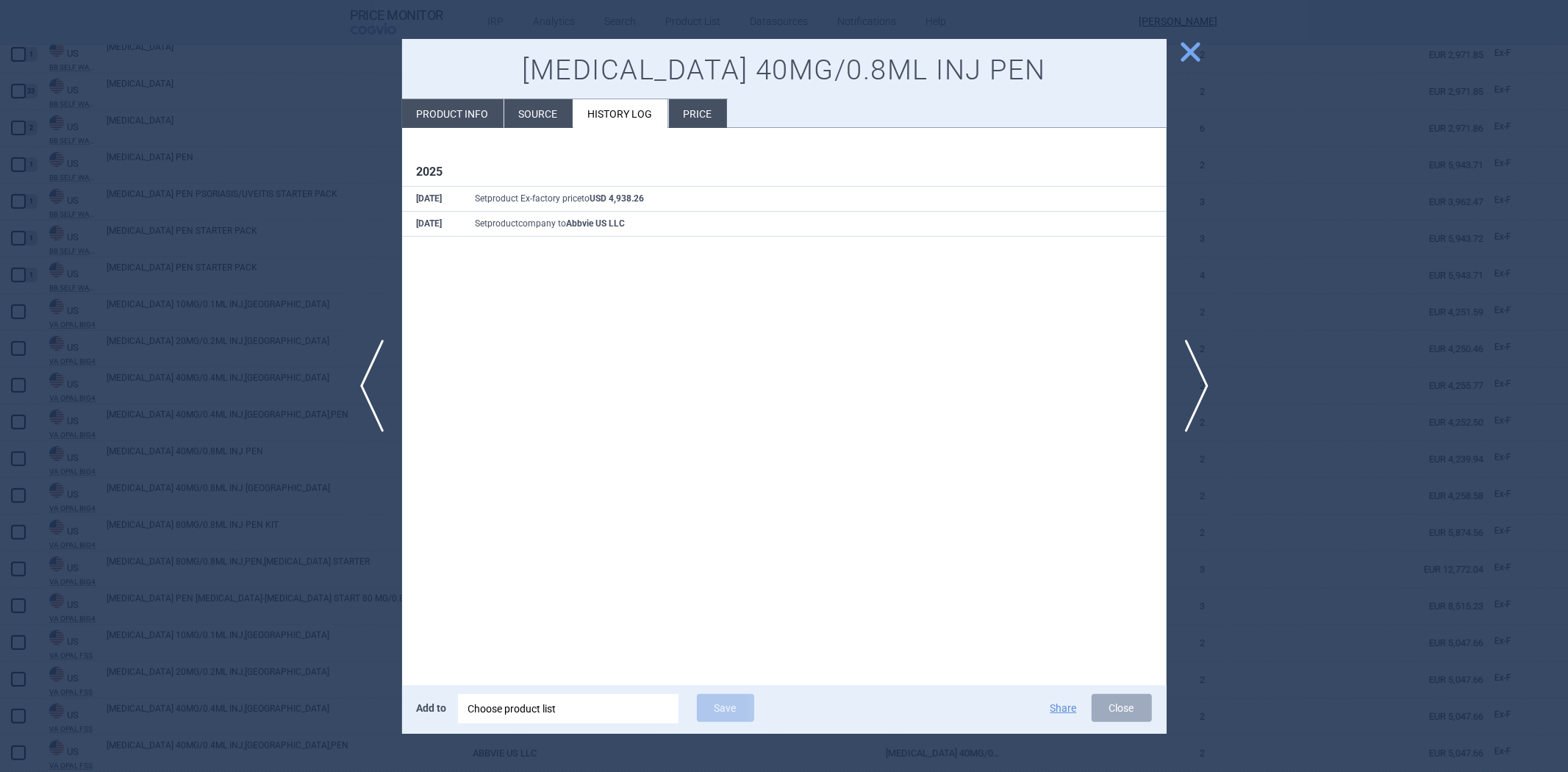
click at [420, 112] on li "Product info" at bounding box center [453, 114] width 102 height 29
select select "EUR"
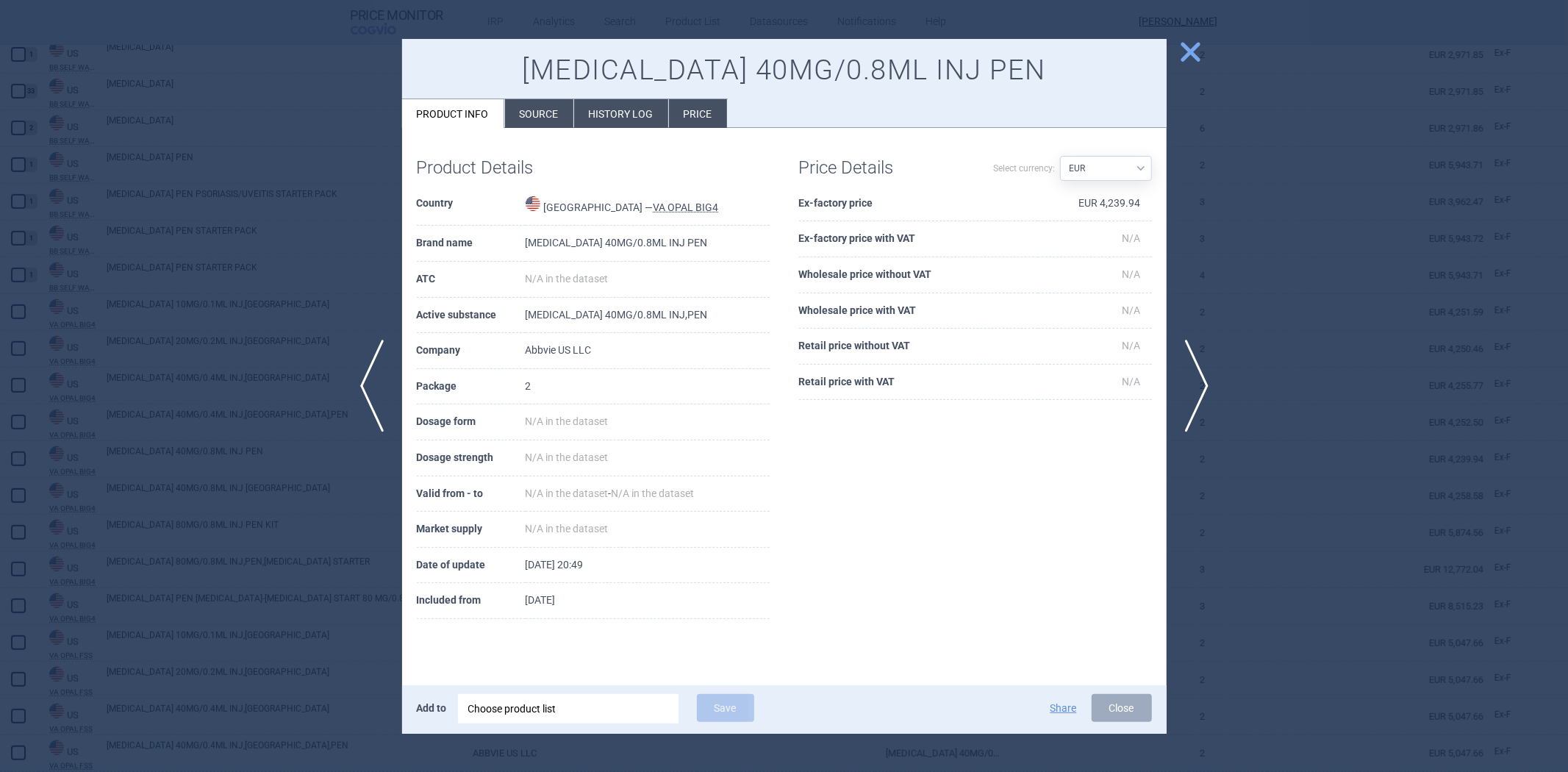
click at [305, 144] on div at bounding box center [784, 386] width 1568 height 772
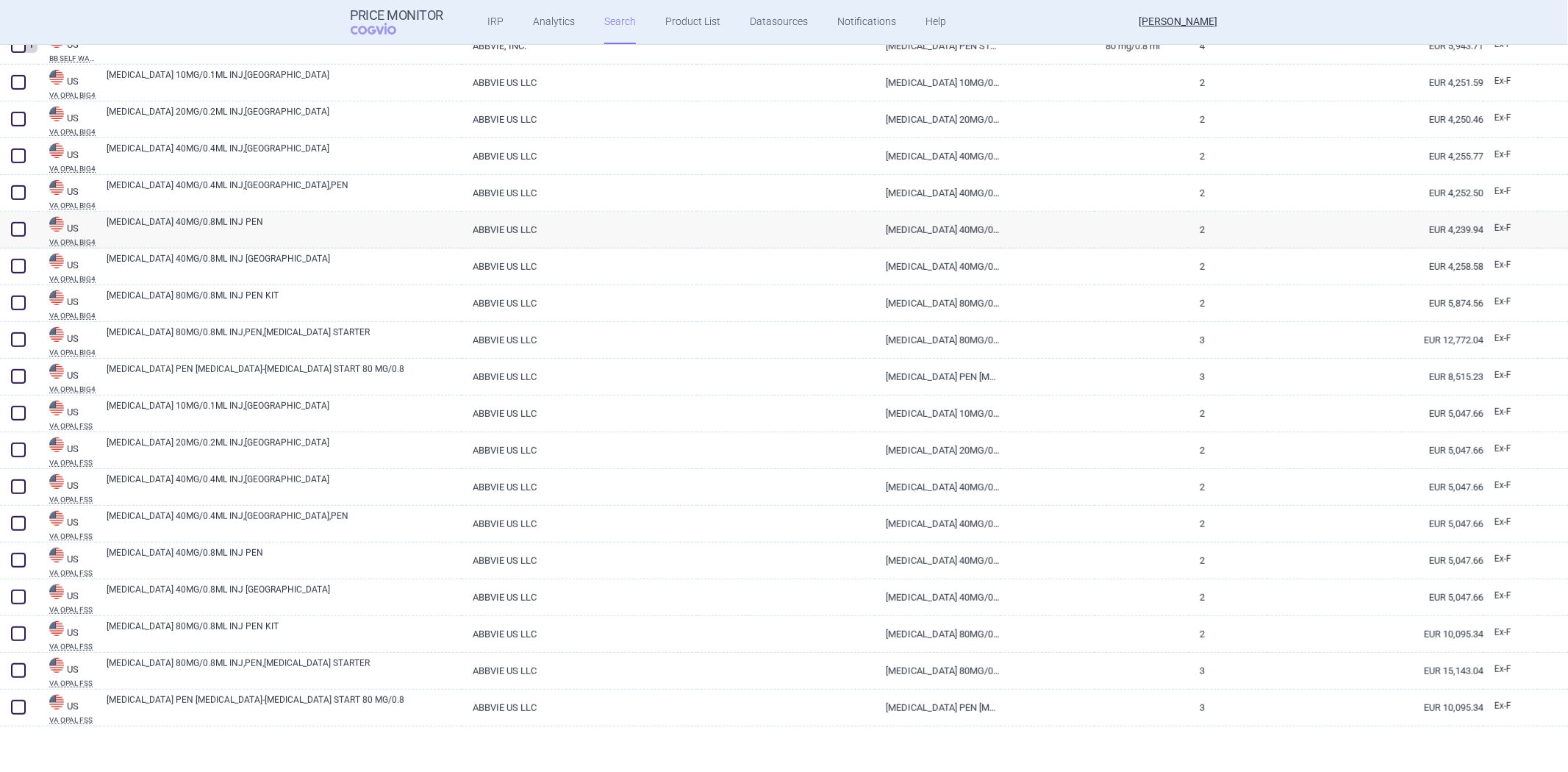
scroll to position [721, 0]
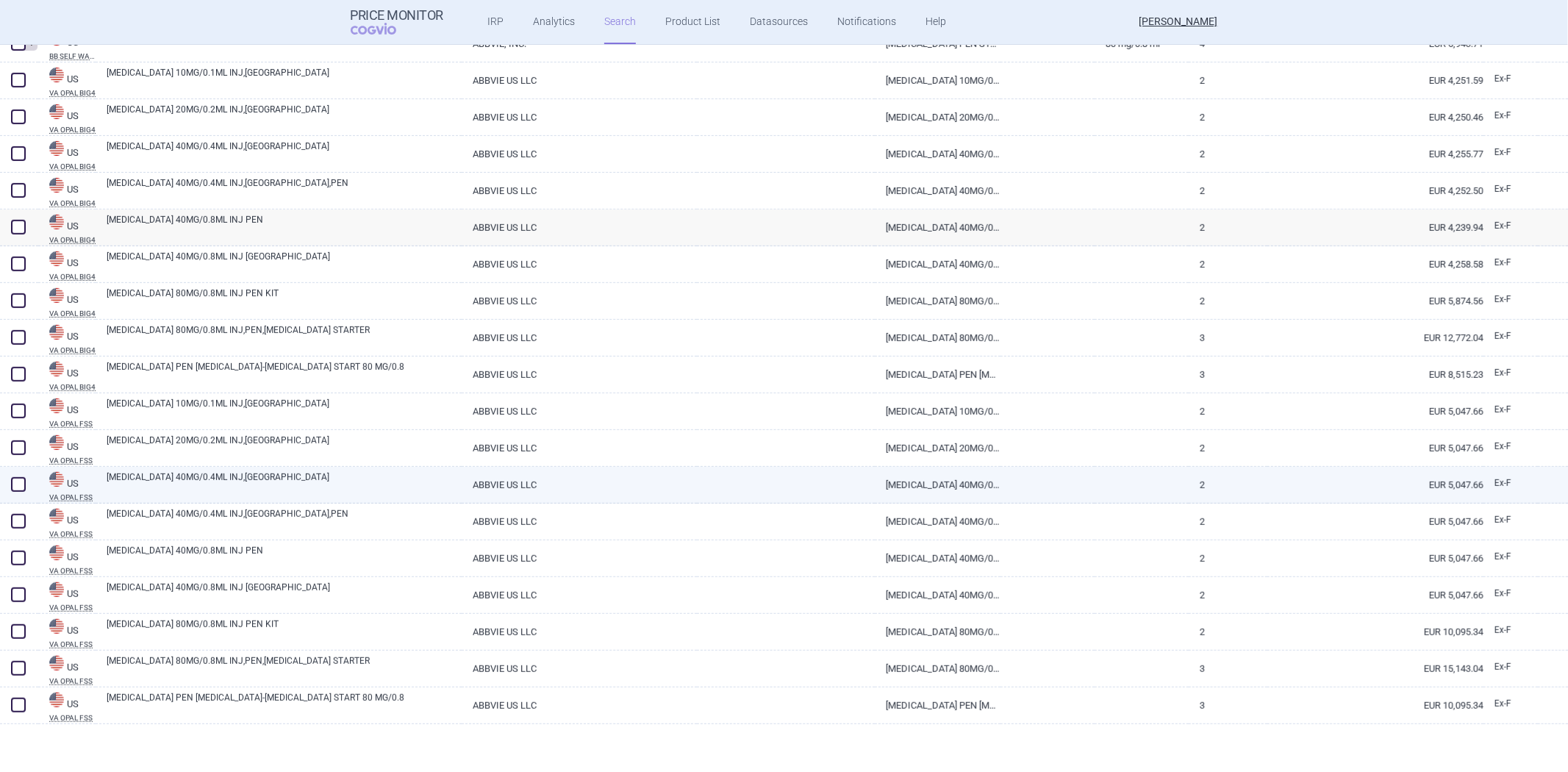
click at [312, 493] on link "[MEDICAL_DATA] 40MG/0.4ML INJ,[GEOGRAPHIC_DATA]" at bounding box center [284, 483] width 355 height 26
select select "EUR"
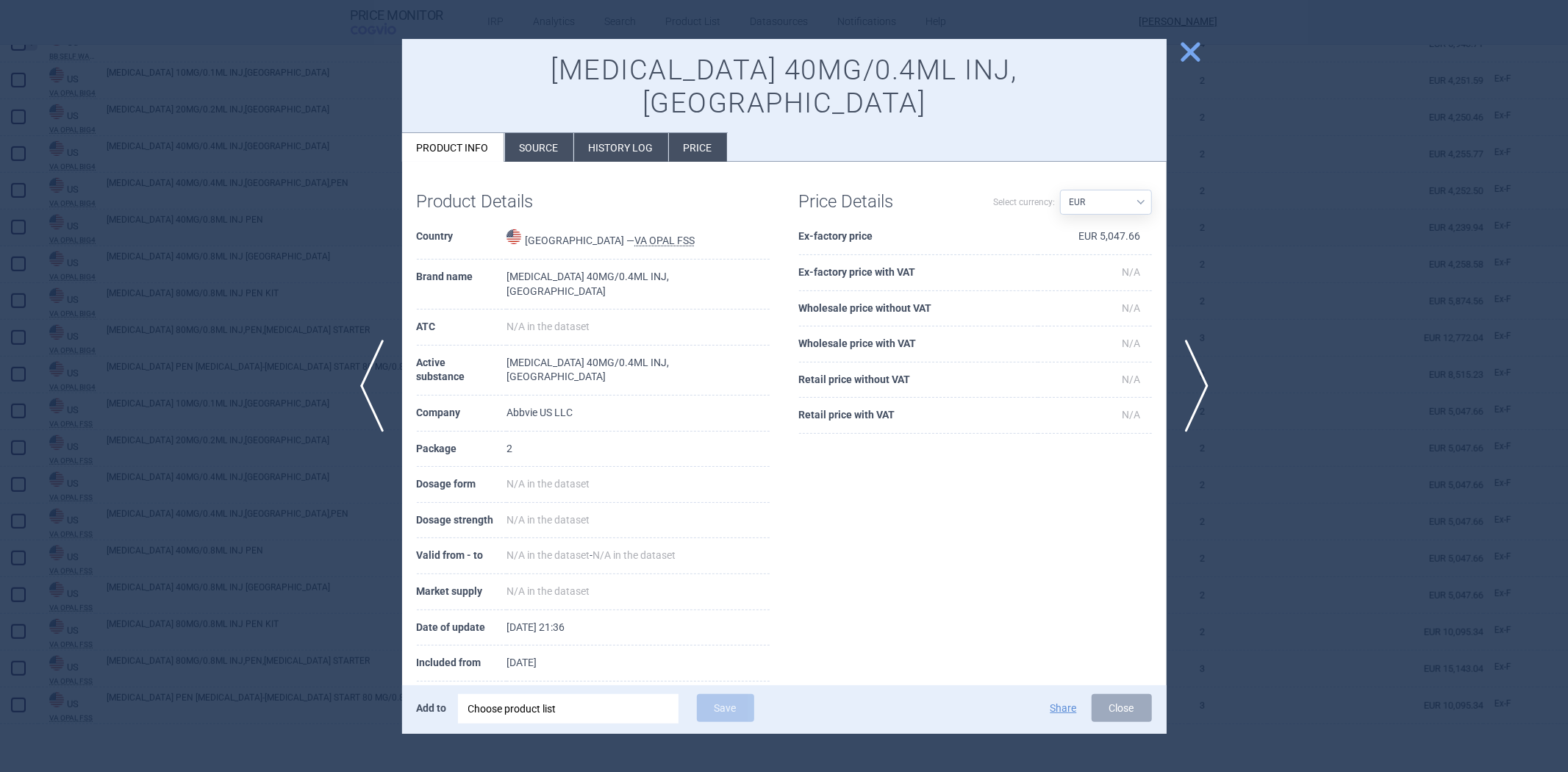
click at [540, 133] on li "Source" at bounding box center [539, 148] width 69 height 29
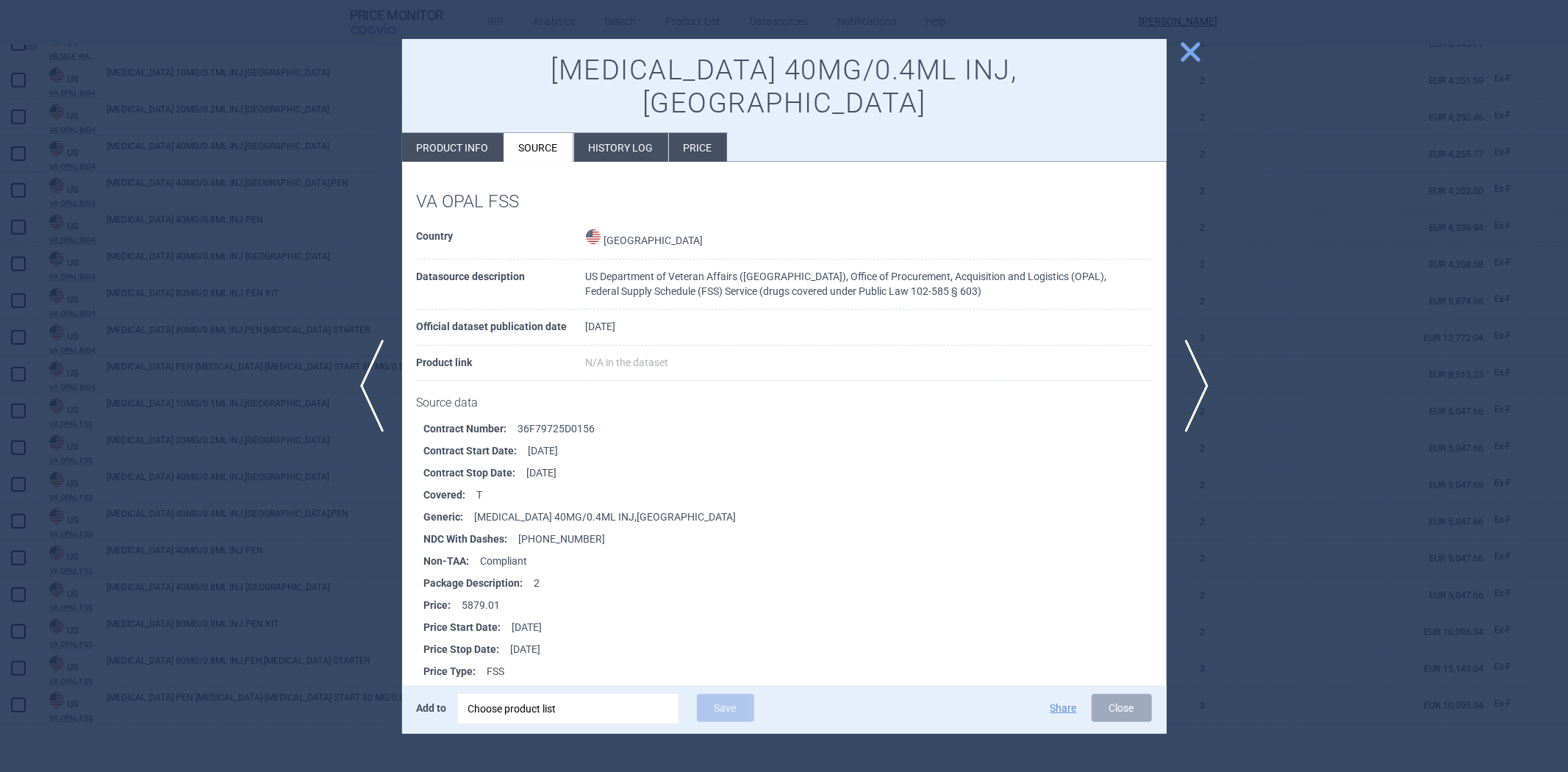
click at [590, 133] on li "History log" at bounding box center [621, 148] width 94 height 29
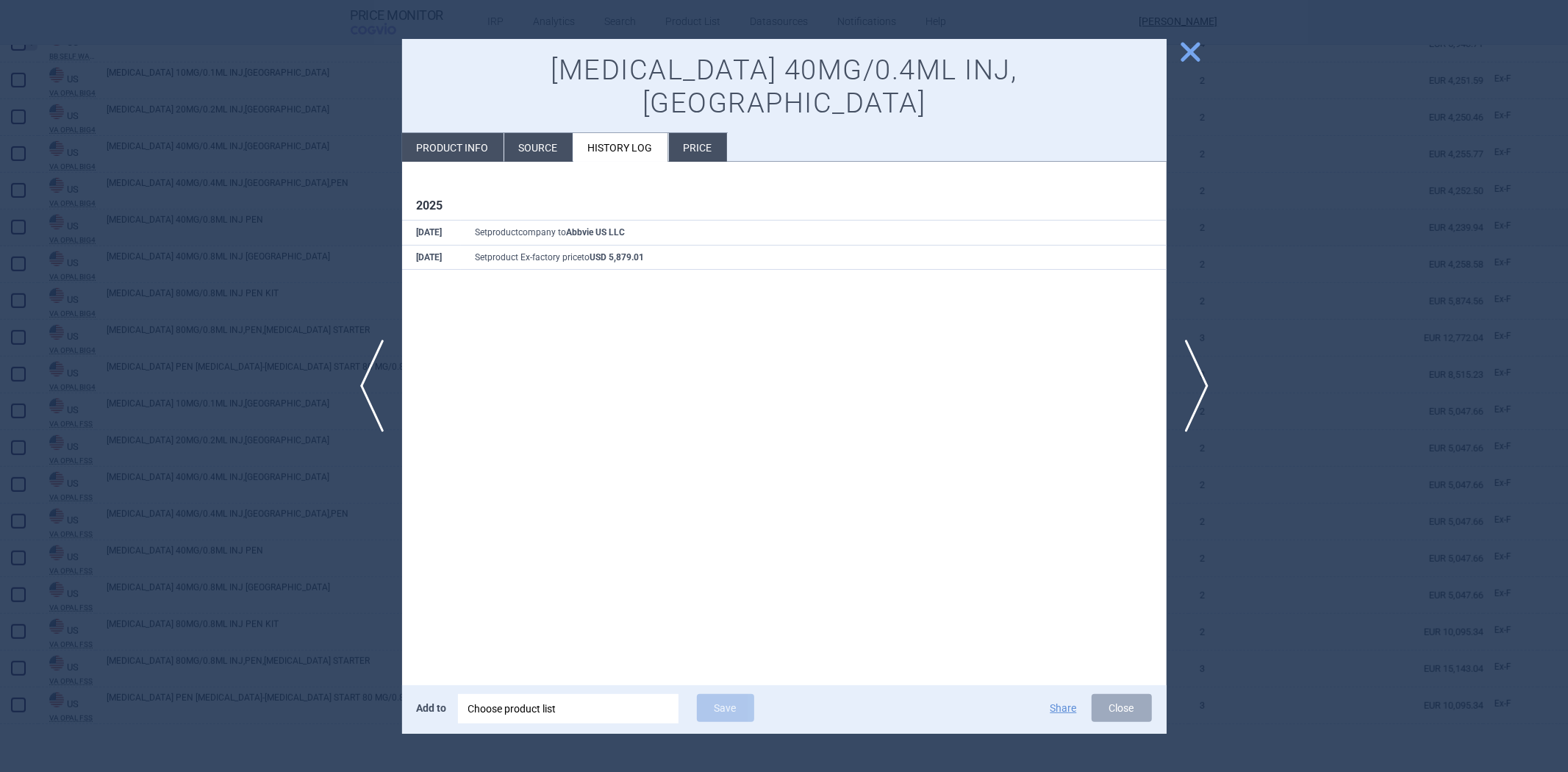
click at [272, 199] on div at bounding box center [784, 386] width 1568 height 772
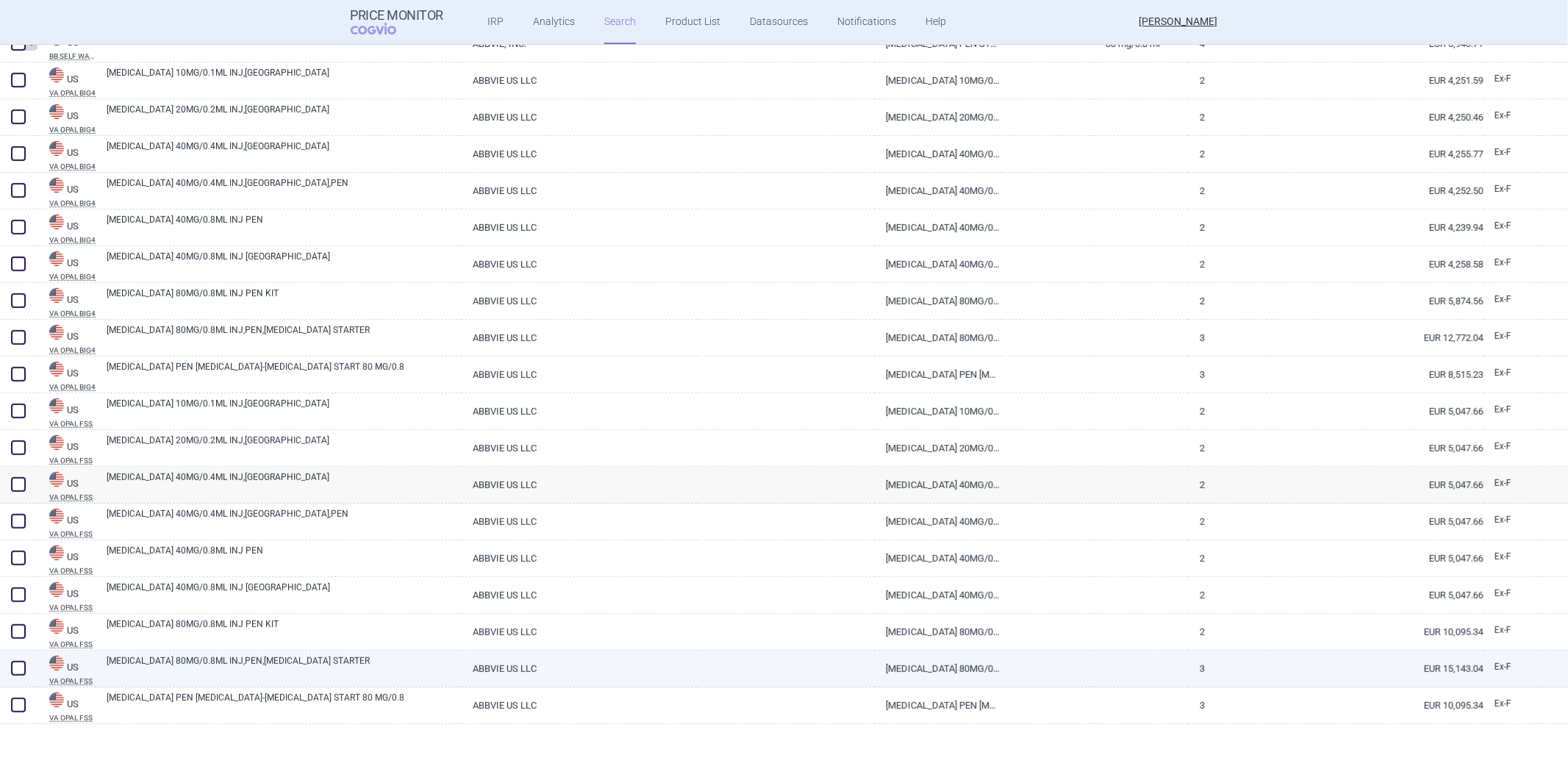
click at [283, 682] on div "[MEDICAL_DATA] 80MG/0.8ML INJ,PEN,[MEDICAL_DATA] STARTER" at bounding box center [278, 669] width 366 height 36
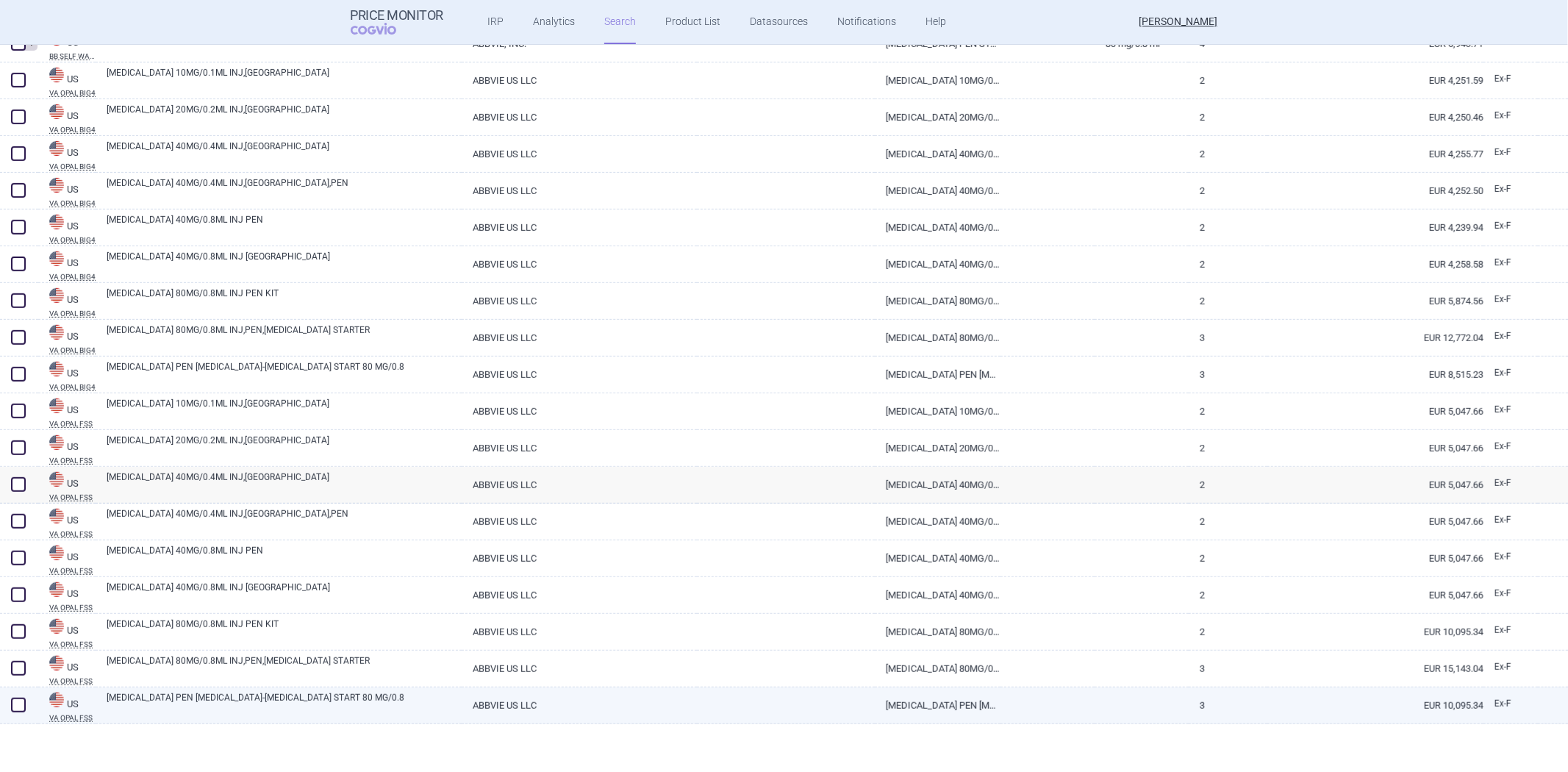
click at [283, 708] on link "[MEDICAL_DATA] PEN [MEDICAL_DATA]-[MEDICAL_DATA] START 80 MG/0.8" at bounding box center [284, 703] width 355 height 26
select select "EUR"
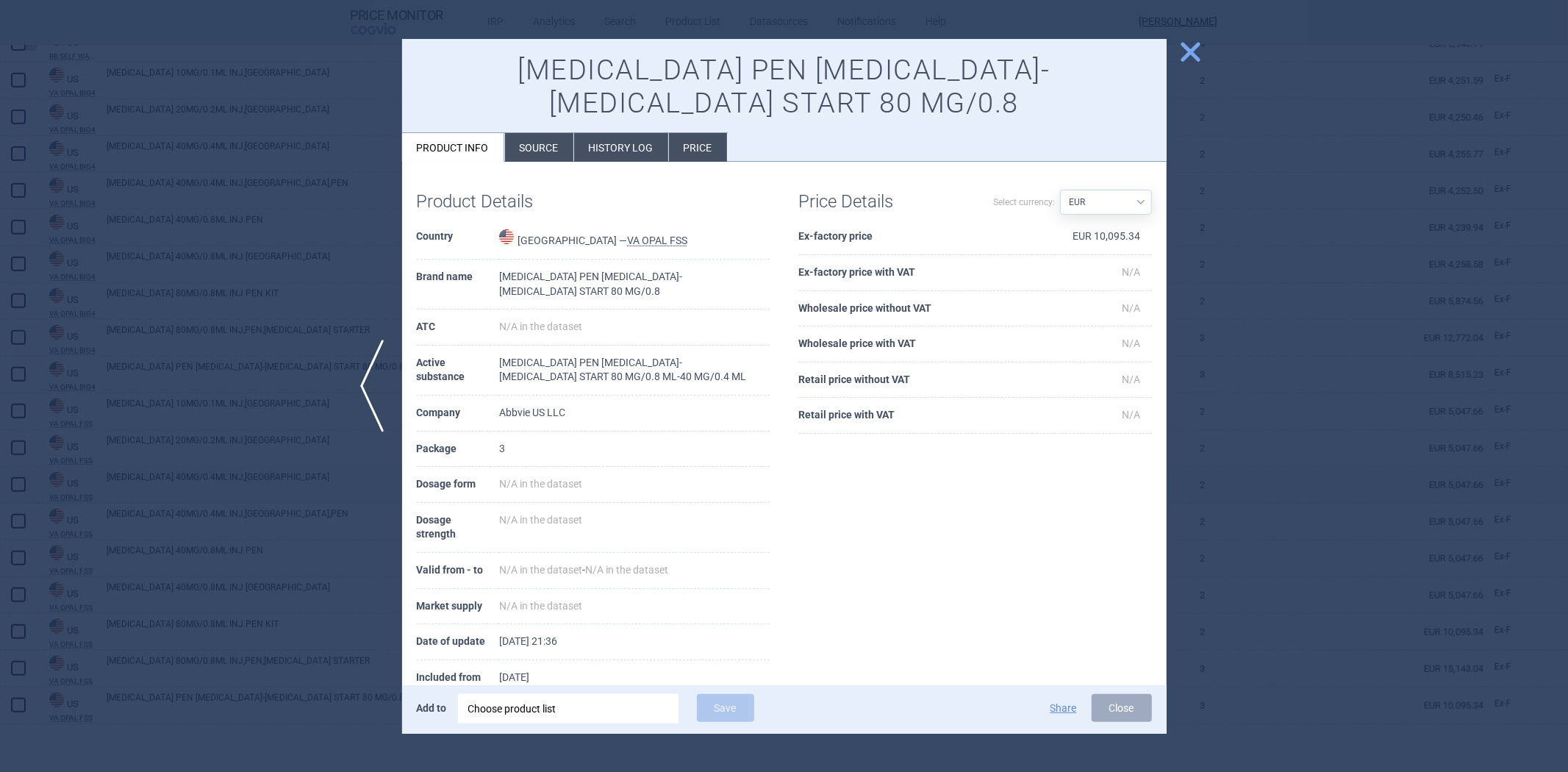
click at [541, 133] on li "Source" at bounding box center [539, 148] width 69 height 29
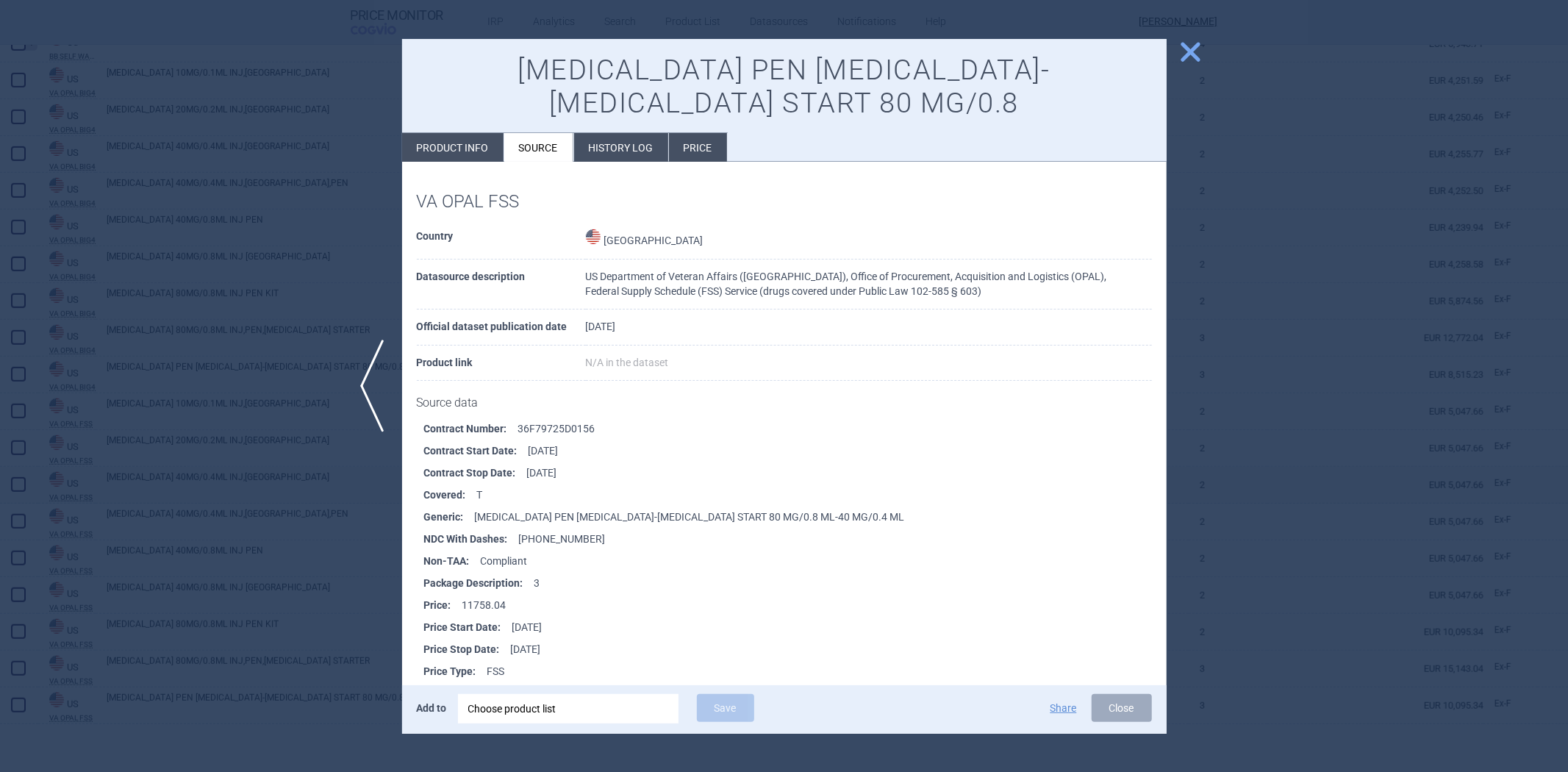
click at [596, 133] on li "History log" at bounding box center [621, 148] width 94 height 29
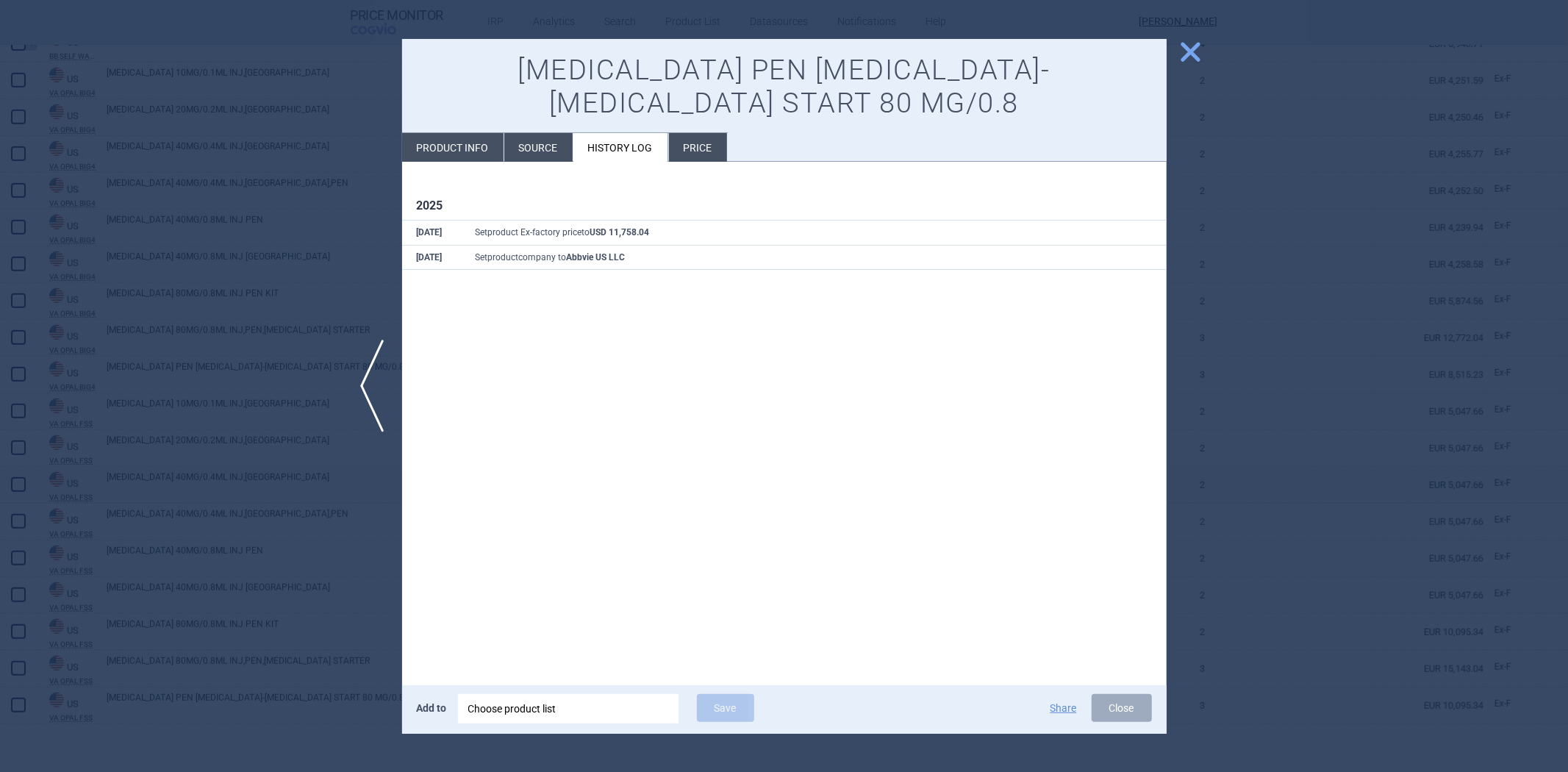
click at [293, 157] on div at bounding box center [784, 386] width 1568 height 772
